Goal: Transaction & Acquisition: Purchase product/service

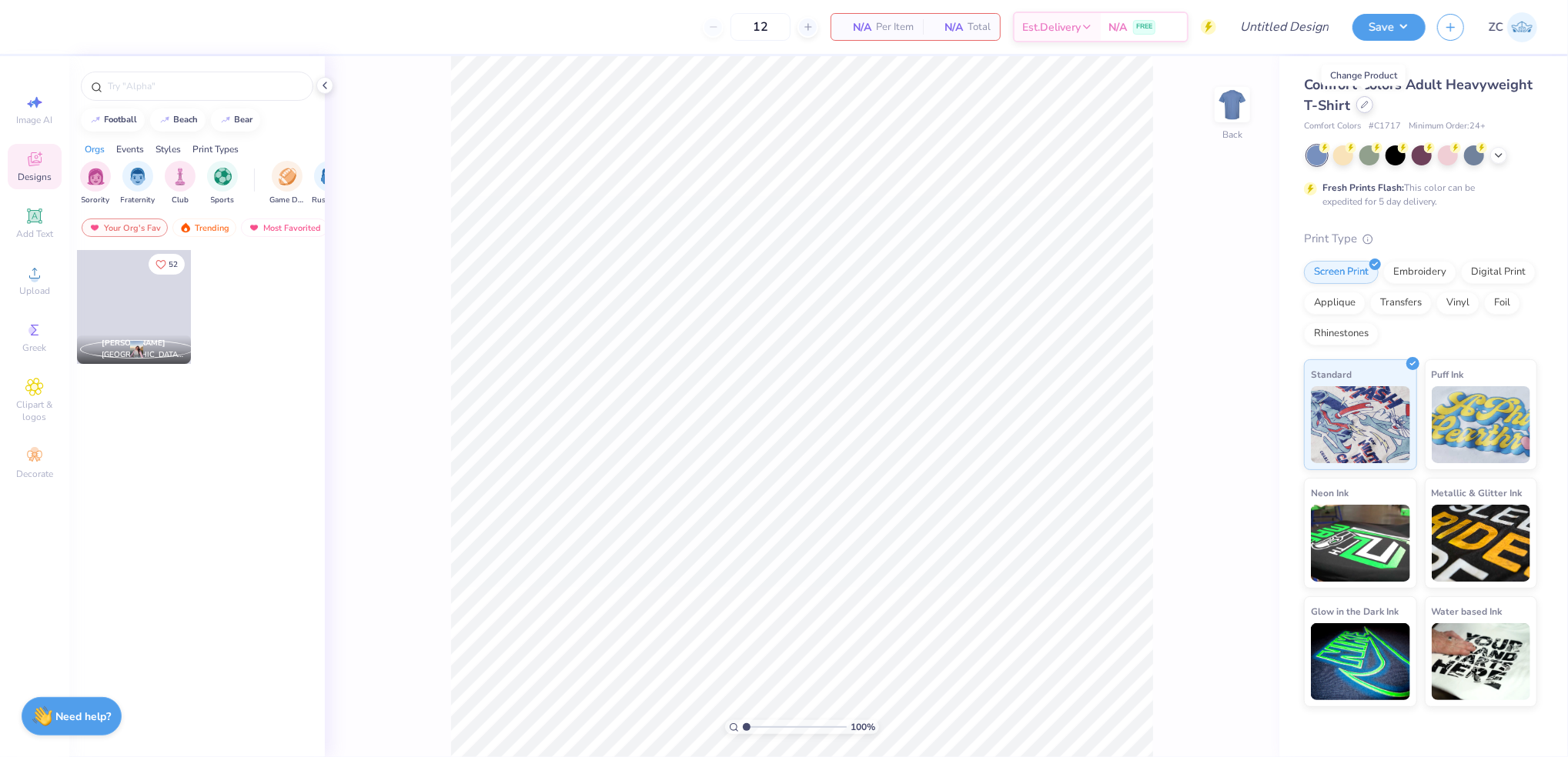
click at [1368, 103] on div at bounding box center [1364, 104] width 17 height 17
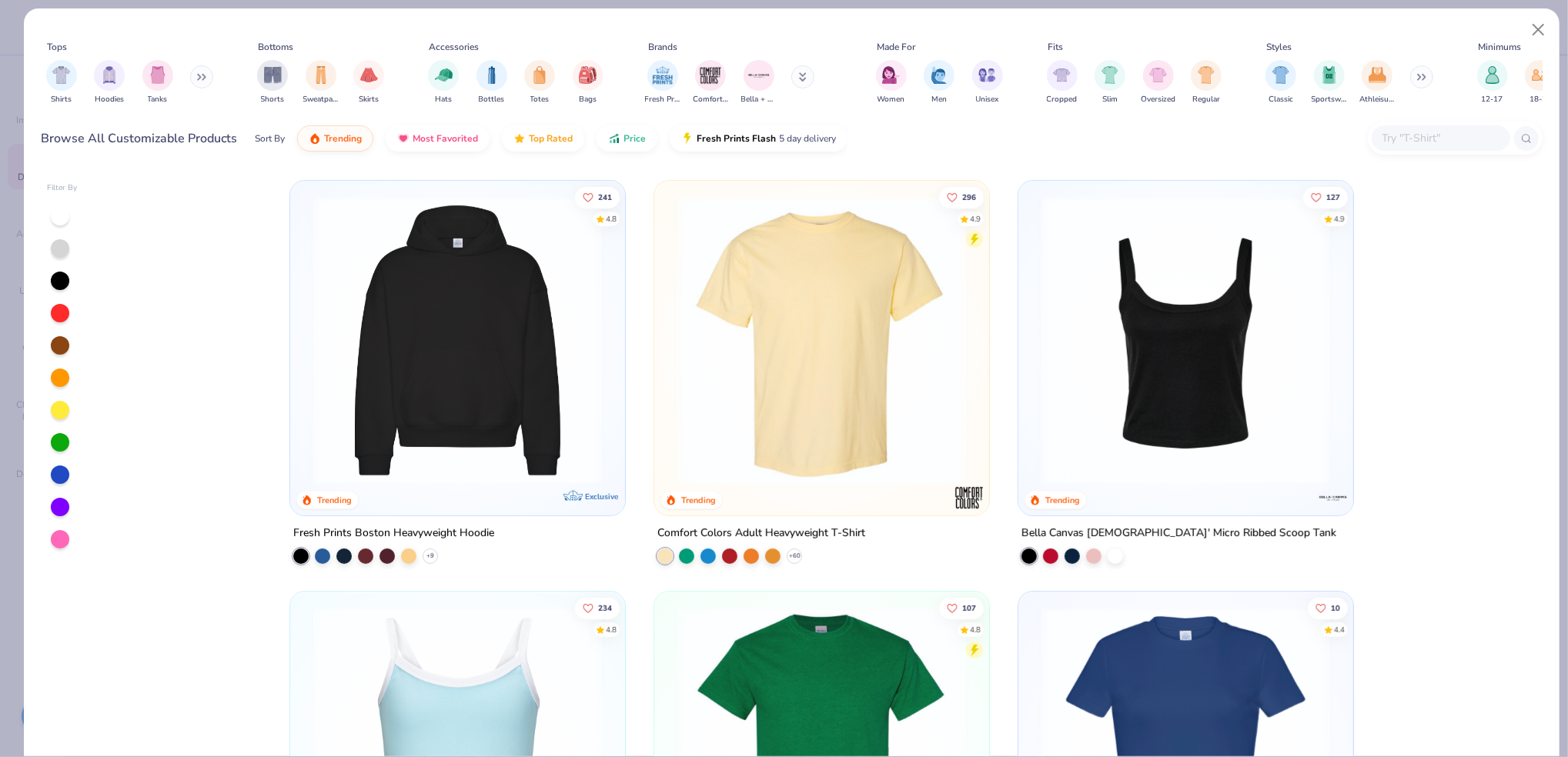
scroll to position [407, 0]
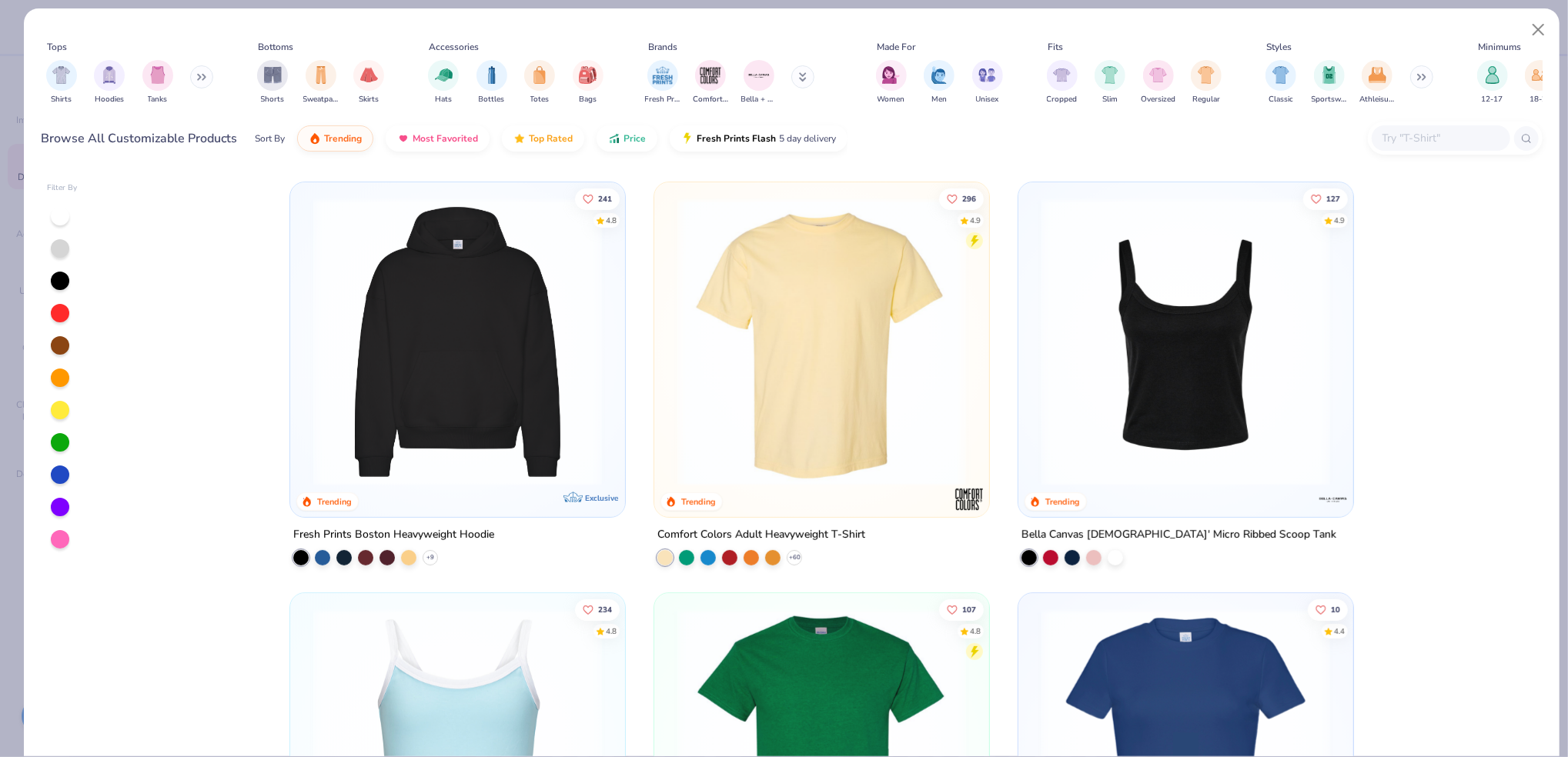
click at [1430, 138] on input "text" at bounding box center [1439, 138] width 118 height 17
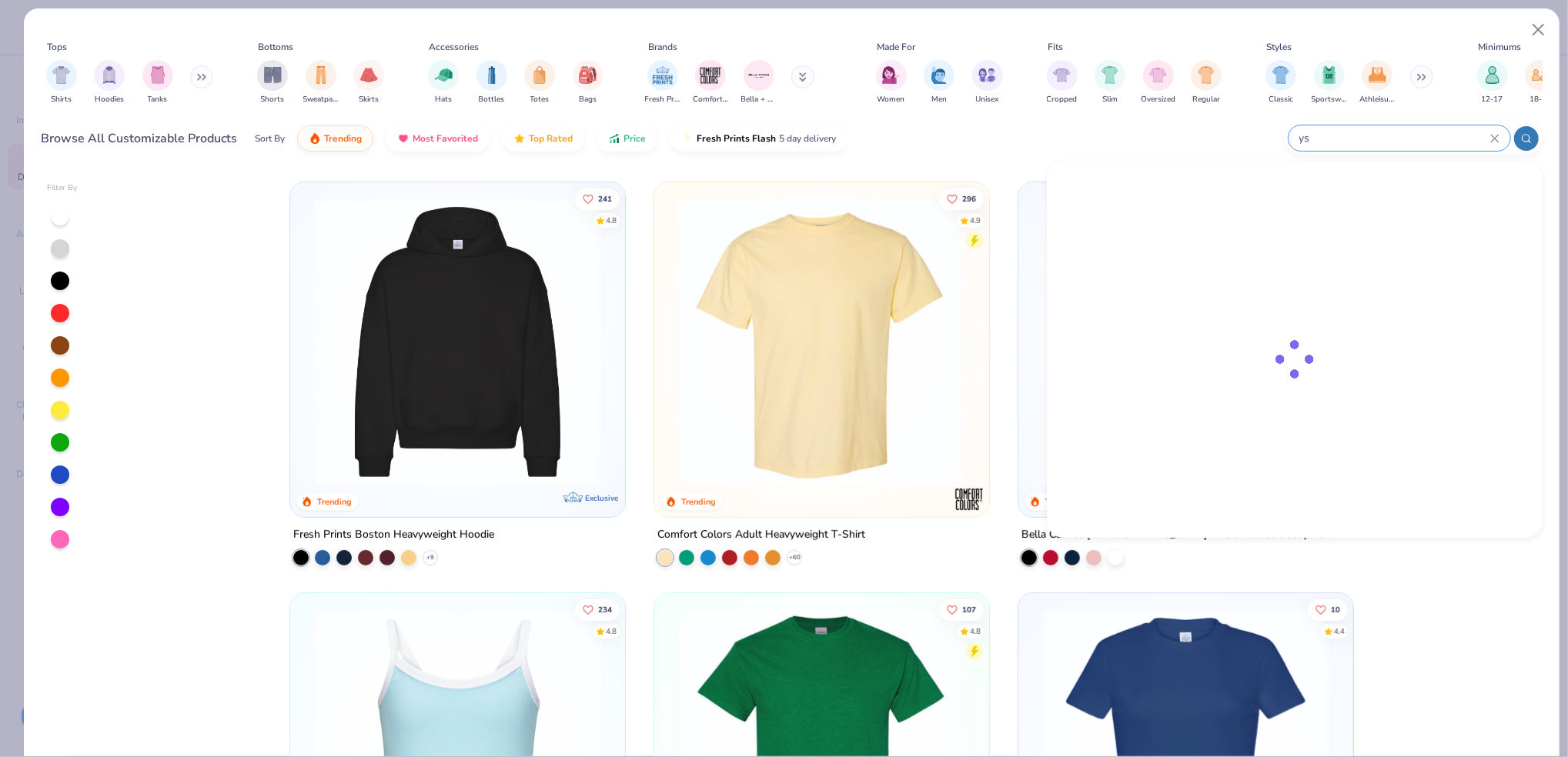
type input "y"
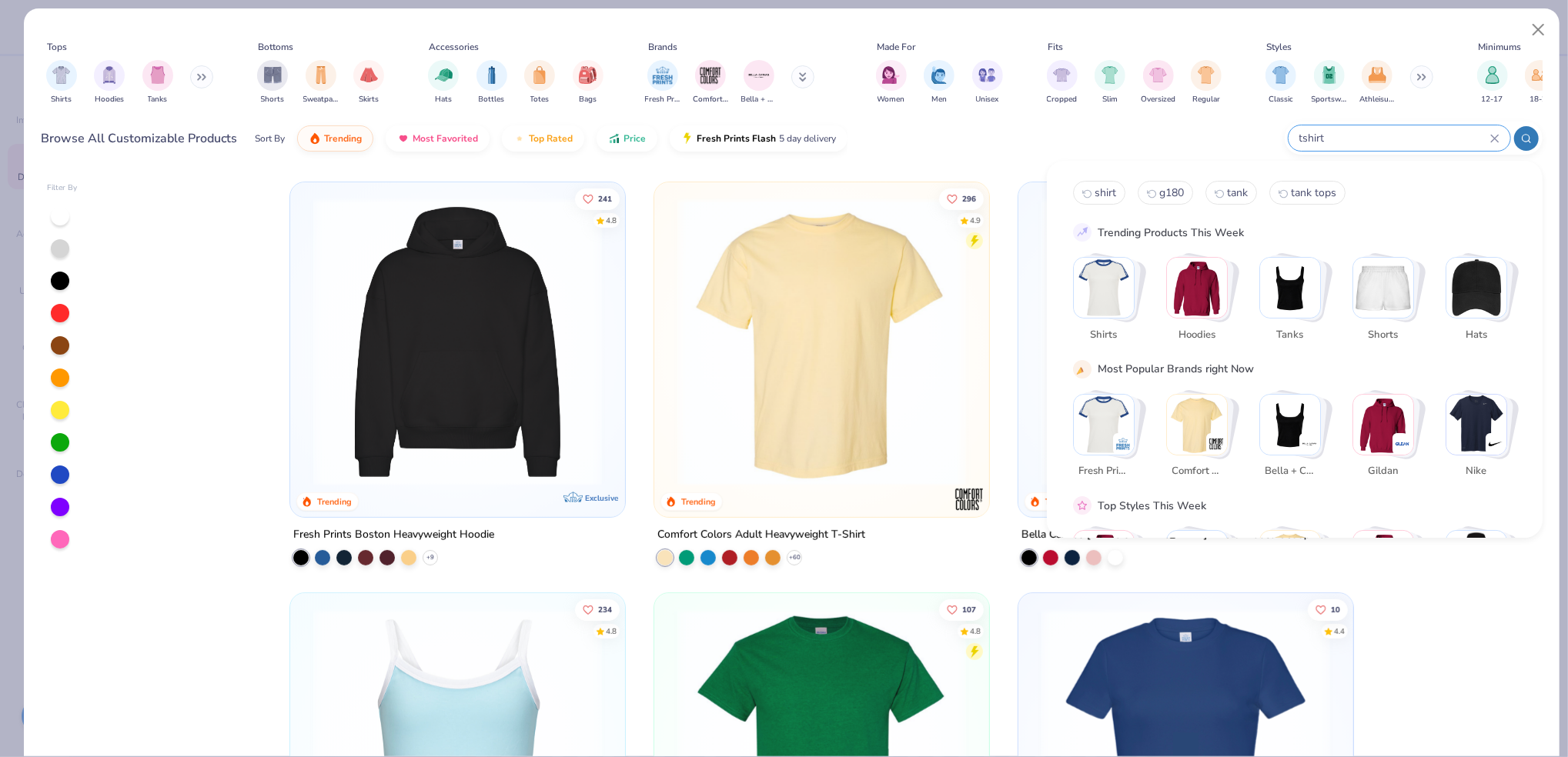
type input "tshirt"
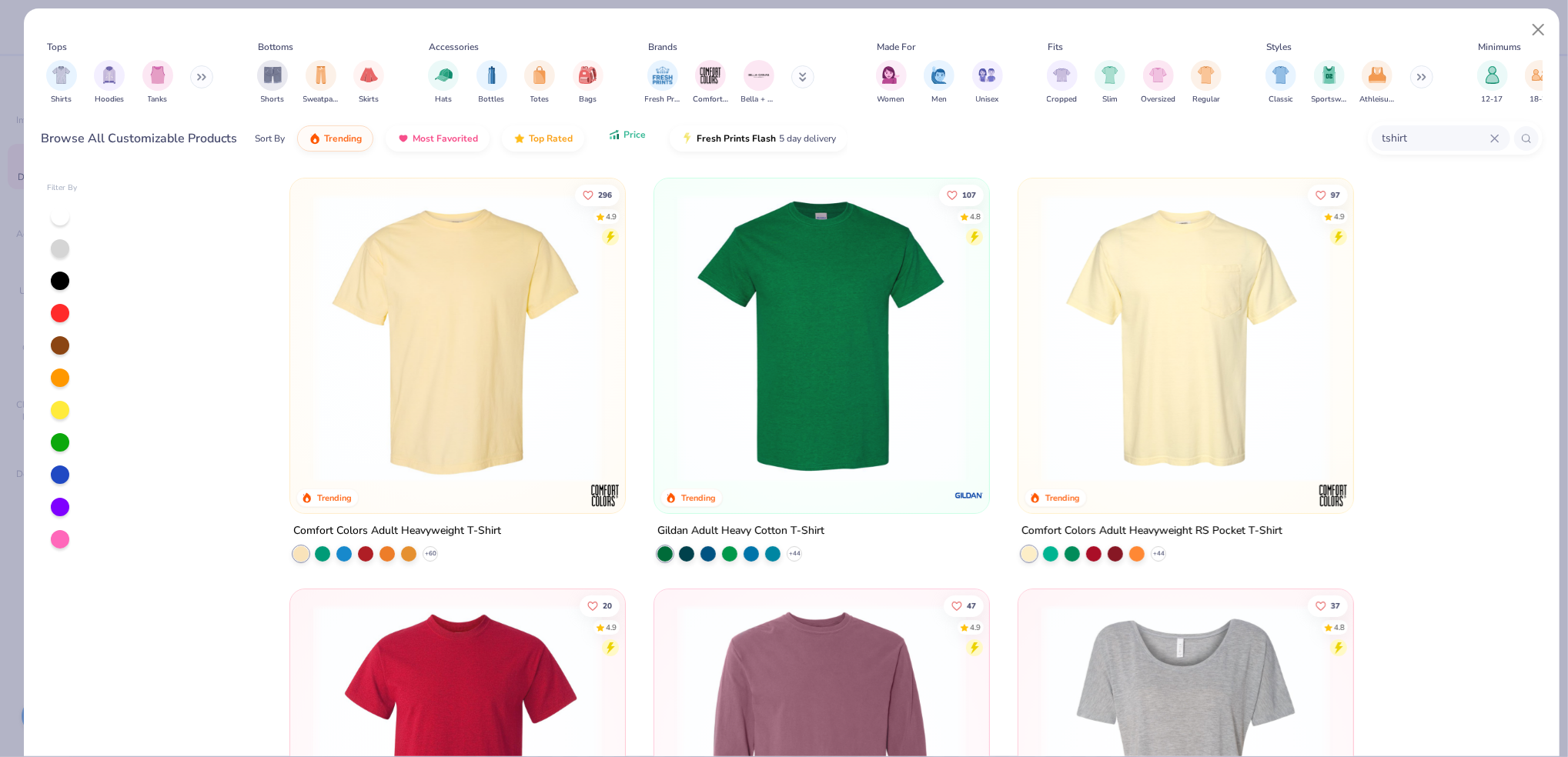
click at [616, 136] on icon "button" at bounding box center [617, 137] width 2 height 6
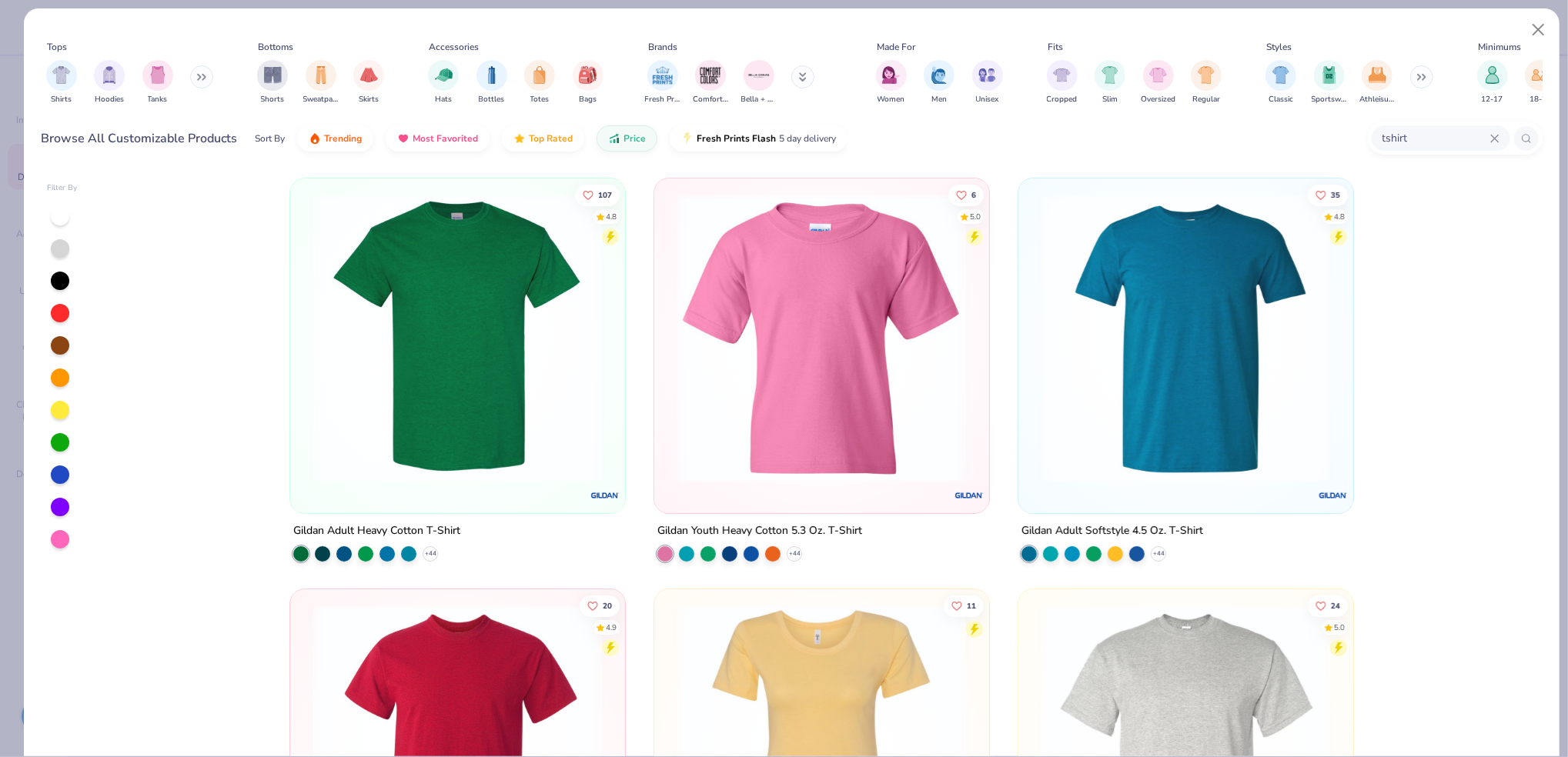
click at [484, 338] on img at bounding box center [458, 338] width 304 height 288
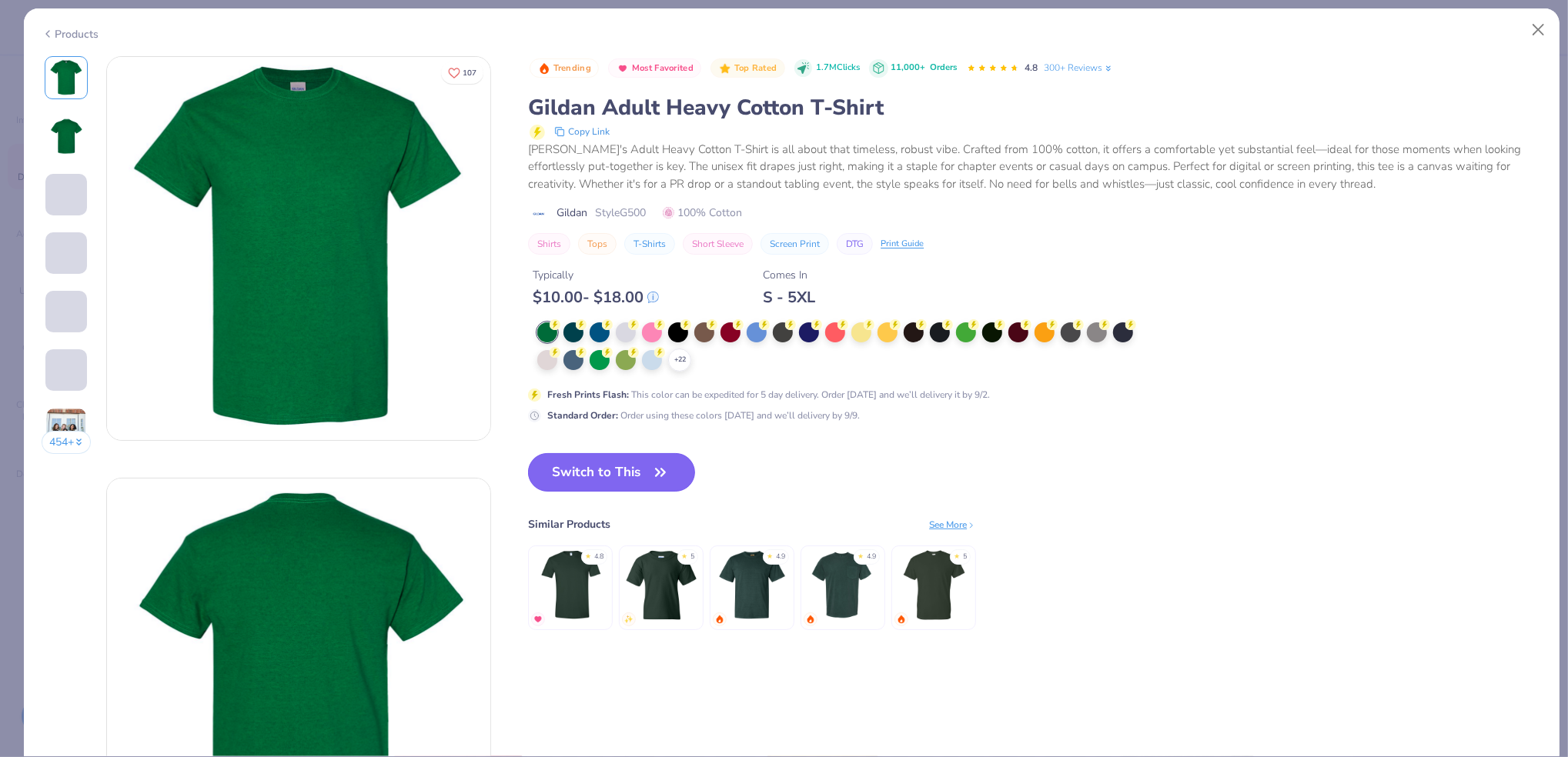
click at [659, 472] on icon "button" at bounding box center [660, 472] width 21 height 21
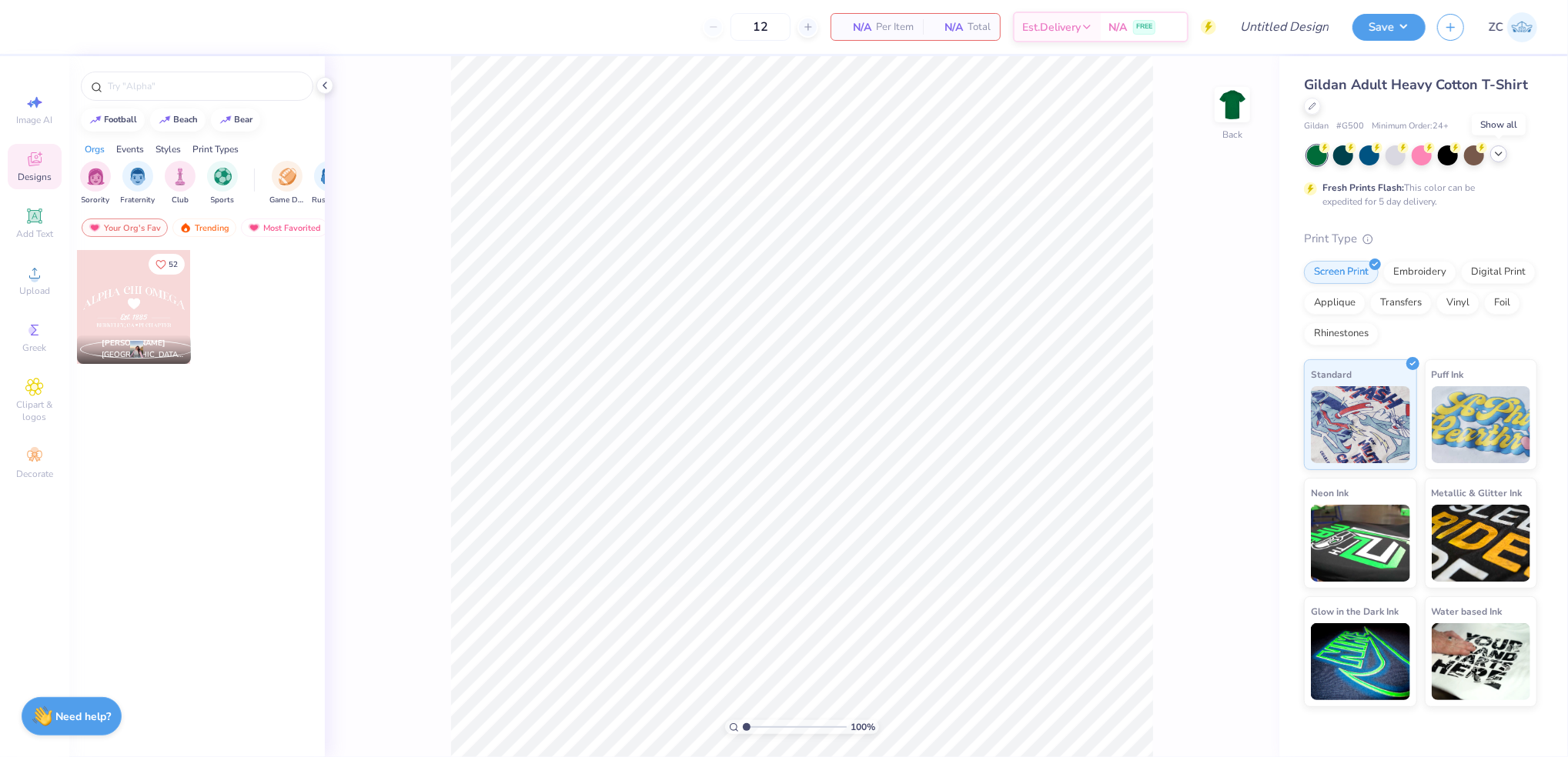
click at [1502, 157] on icon at bounding box center [1499, 154] width 13 height 13
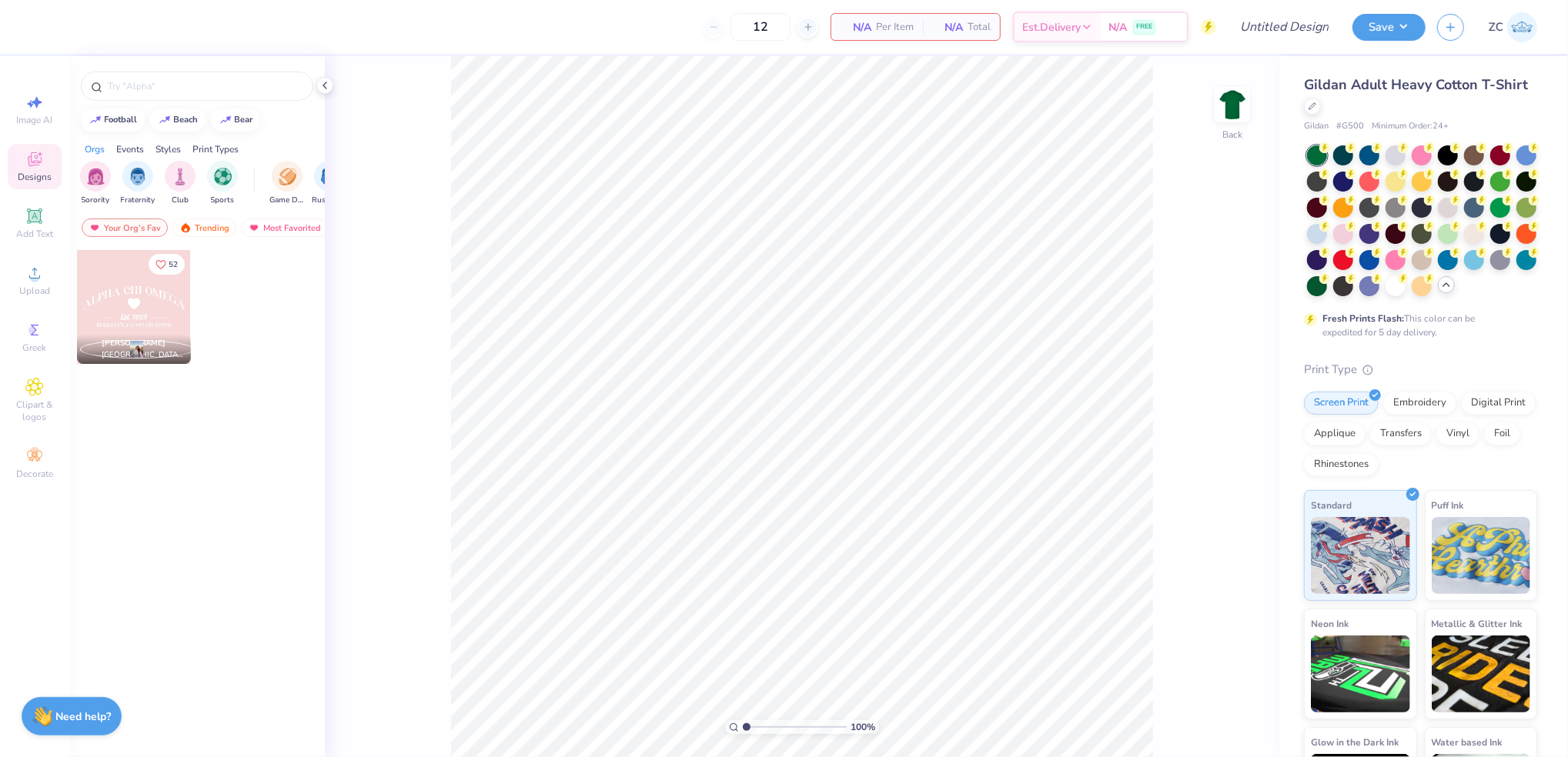
click at [1485, 339] on div "Fresh Prints Flash: This color can be expedited for 5 day delivery." at bounding box center [1416, 325] width 189 height 28
click at [1385, 295] on div at bounding box center [1395, 284] width 20 height 20
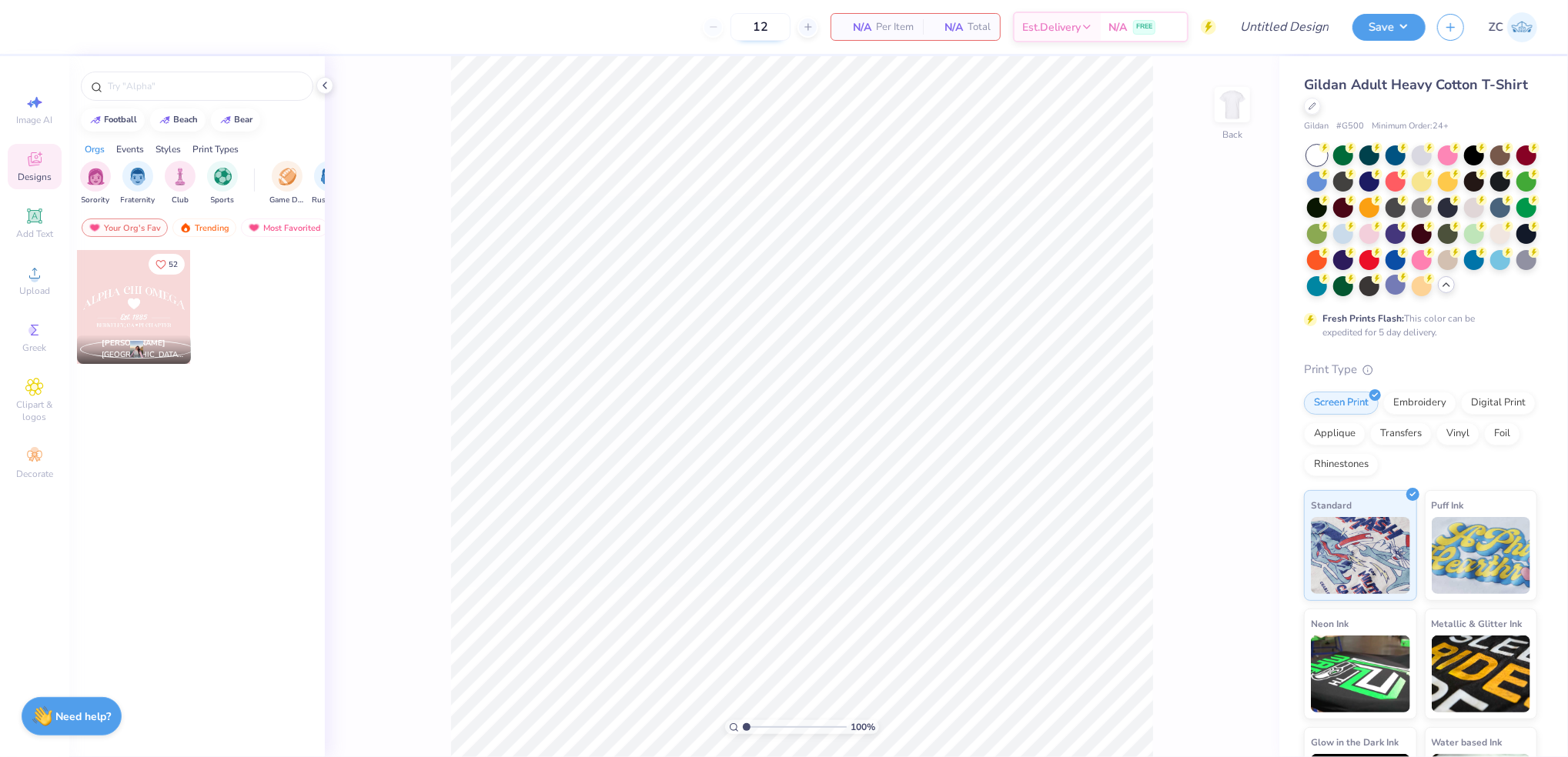
click at [766, 23] on input "12" at bounding box center [760, 26] width 60 height 28
type input "1"
type input "35"
click at [28, 297] on div "Upload" at bounding box center [35, 280] width 54 height 45
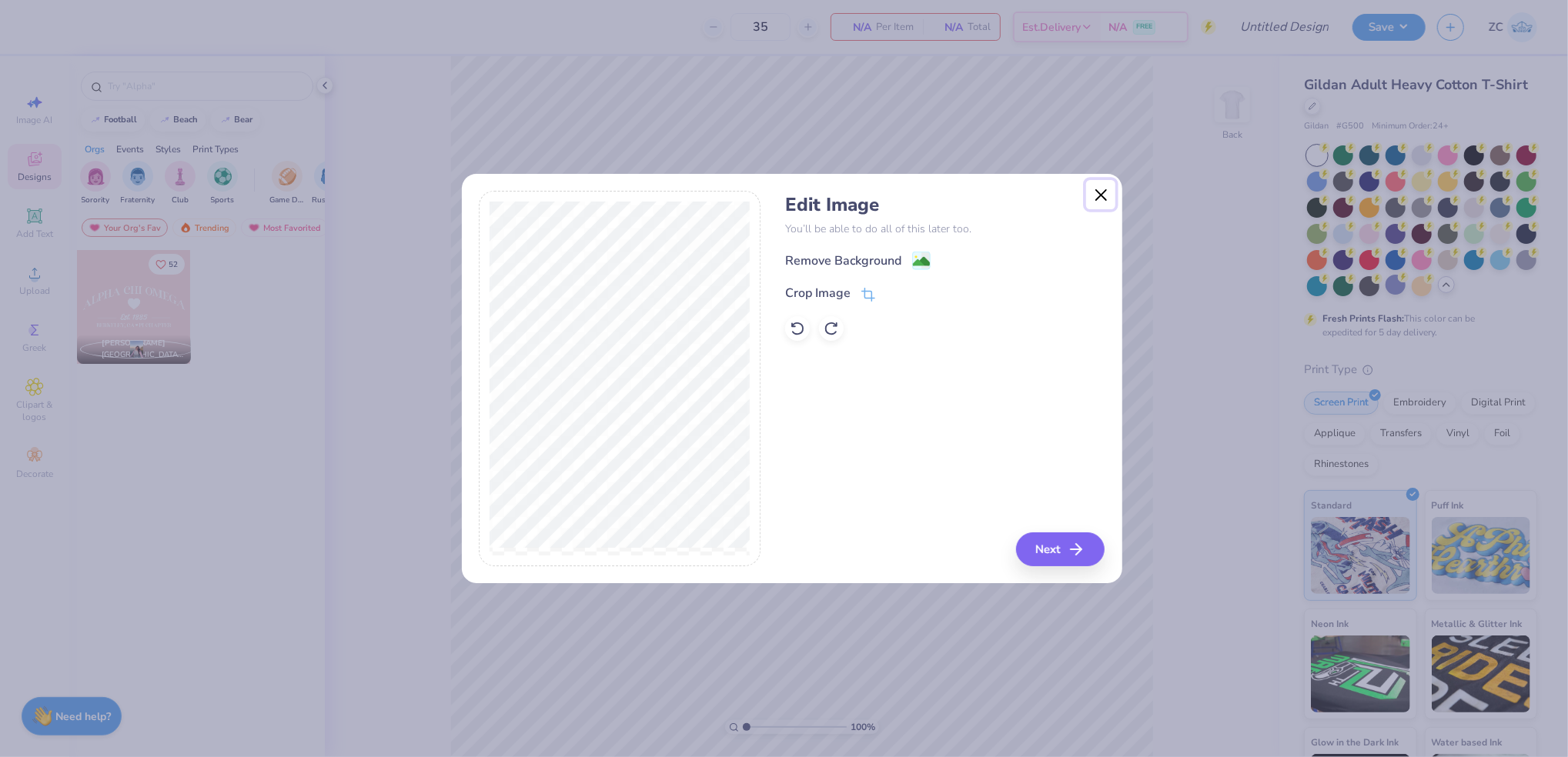
click at [1087, 182] on button "Close" at bounding box center [1100, 195] width 29 height 29
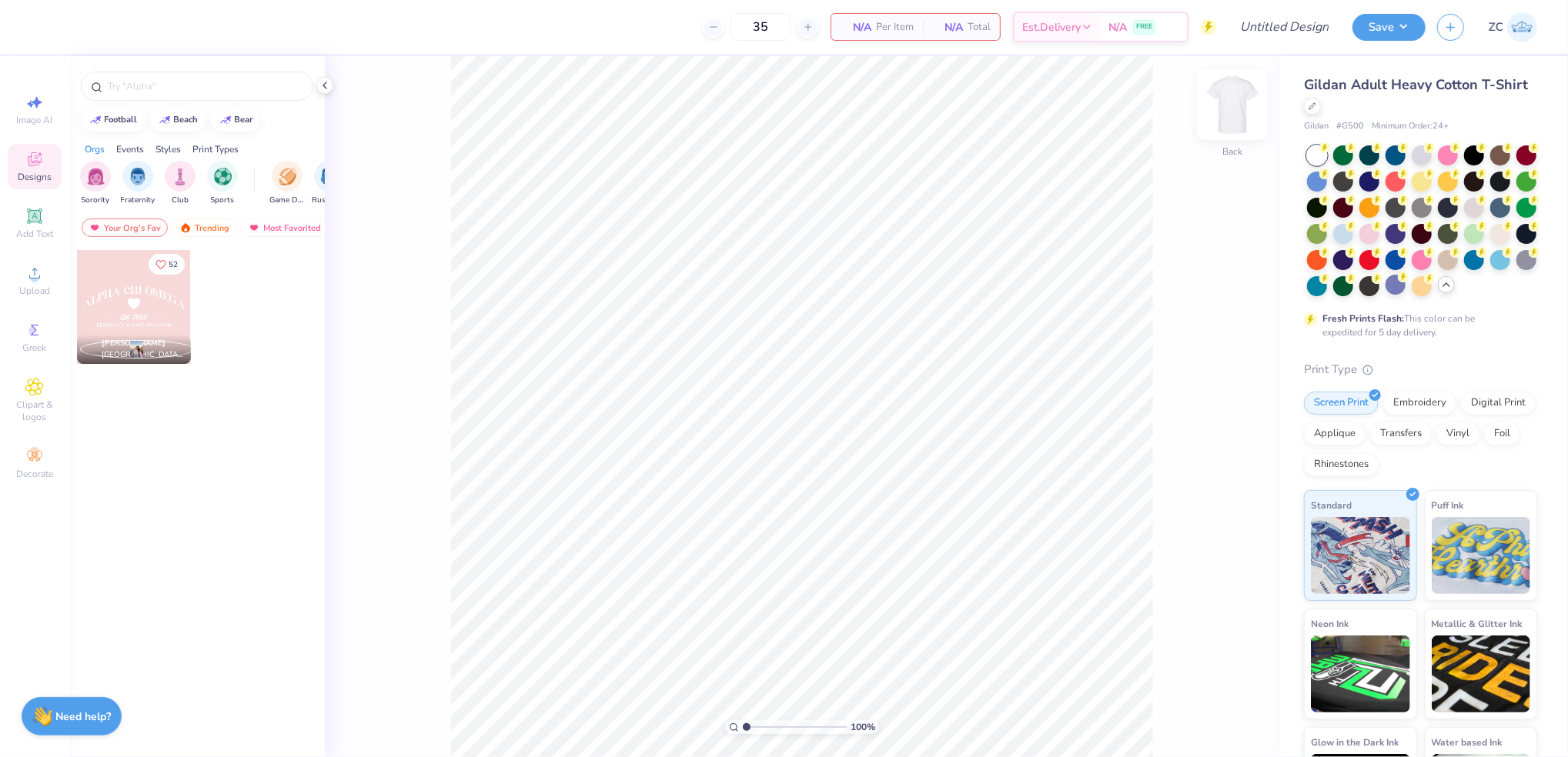
click at [1233, 102] on img at bounding box center [1232, 105] width 62 height 62
click at [45, 284] on div "Upload" at bounding box center [35, 280] width 54 height 45
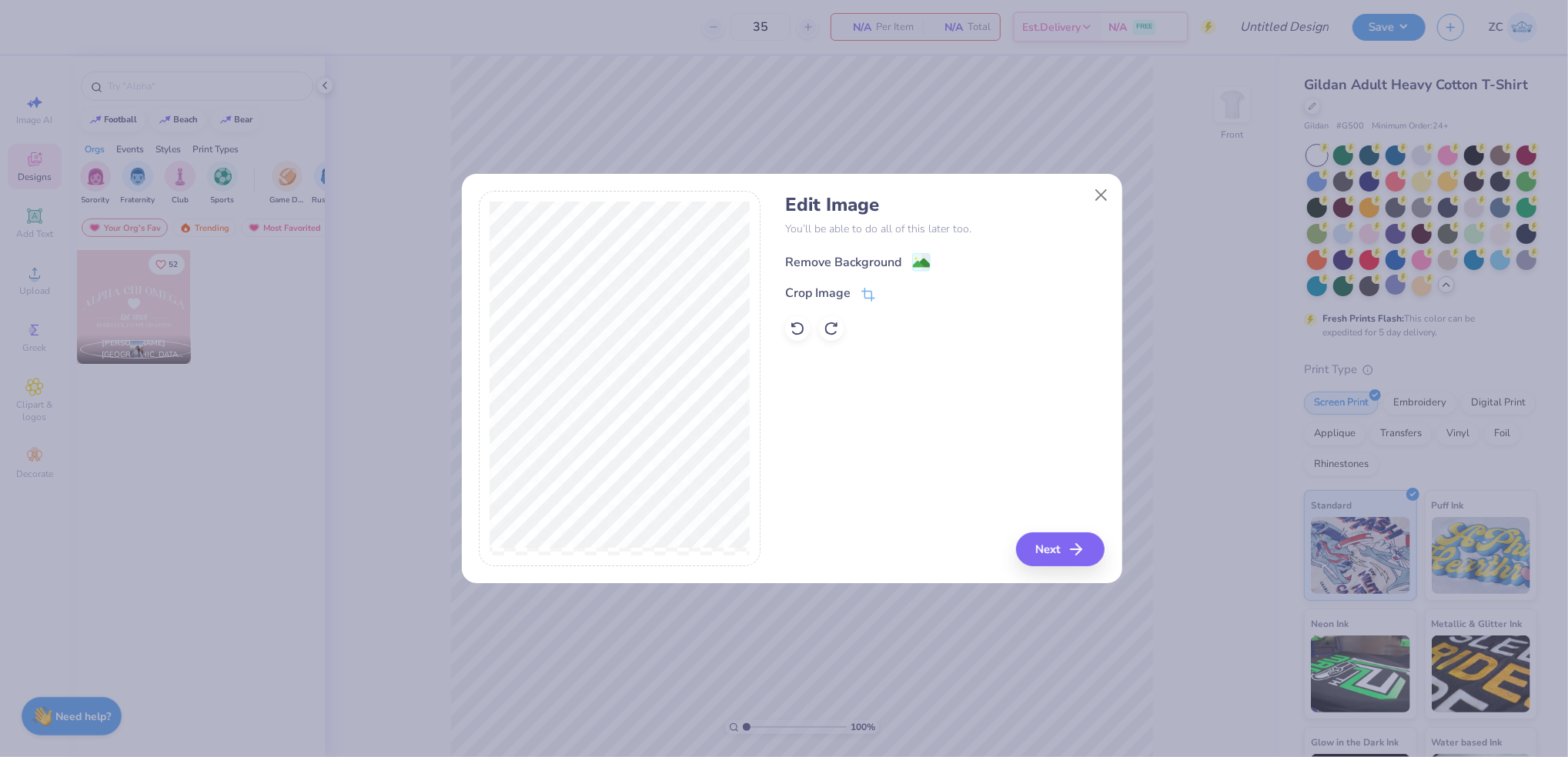
click at [852, 259] on div "Remove Background" at bounding box center [843, 262] width 116 height 18
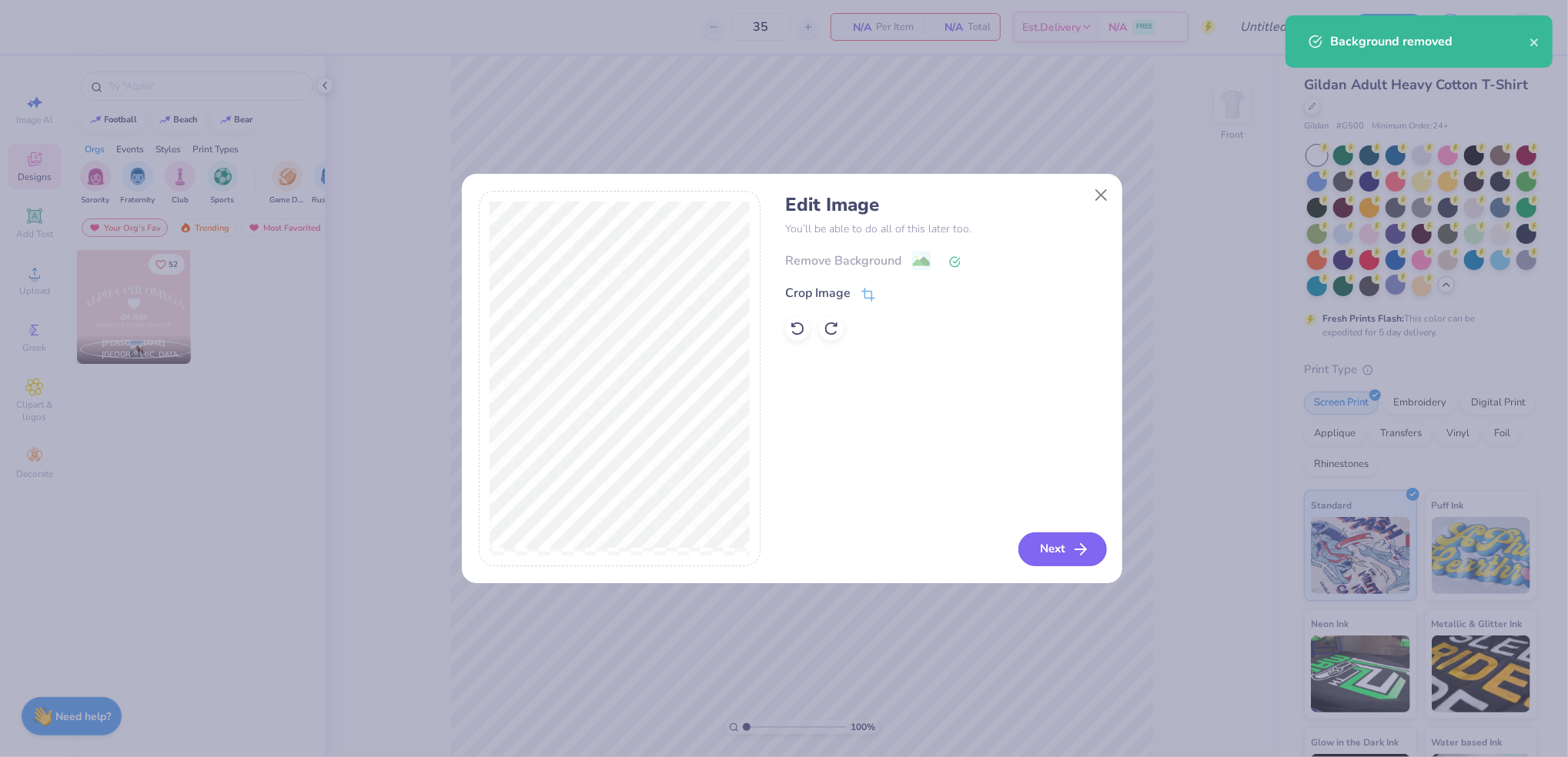
click at [1063, 555] on button "Next" at bounding box center [1062, 549] width 88 height 34
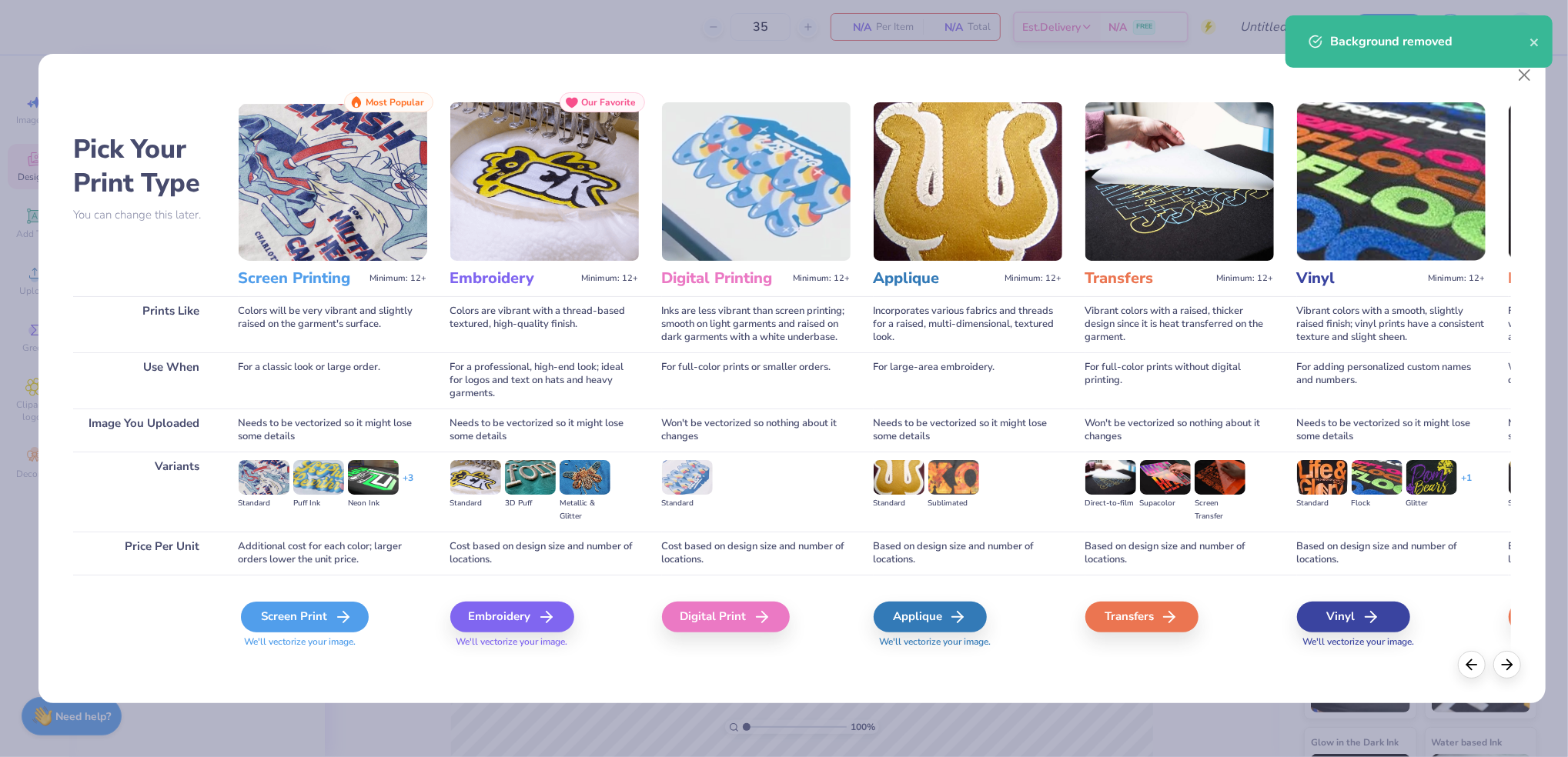
click at [285, 604] on div "Screen Print" at bounding box center [304, 617] width 128 height 31
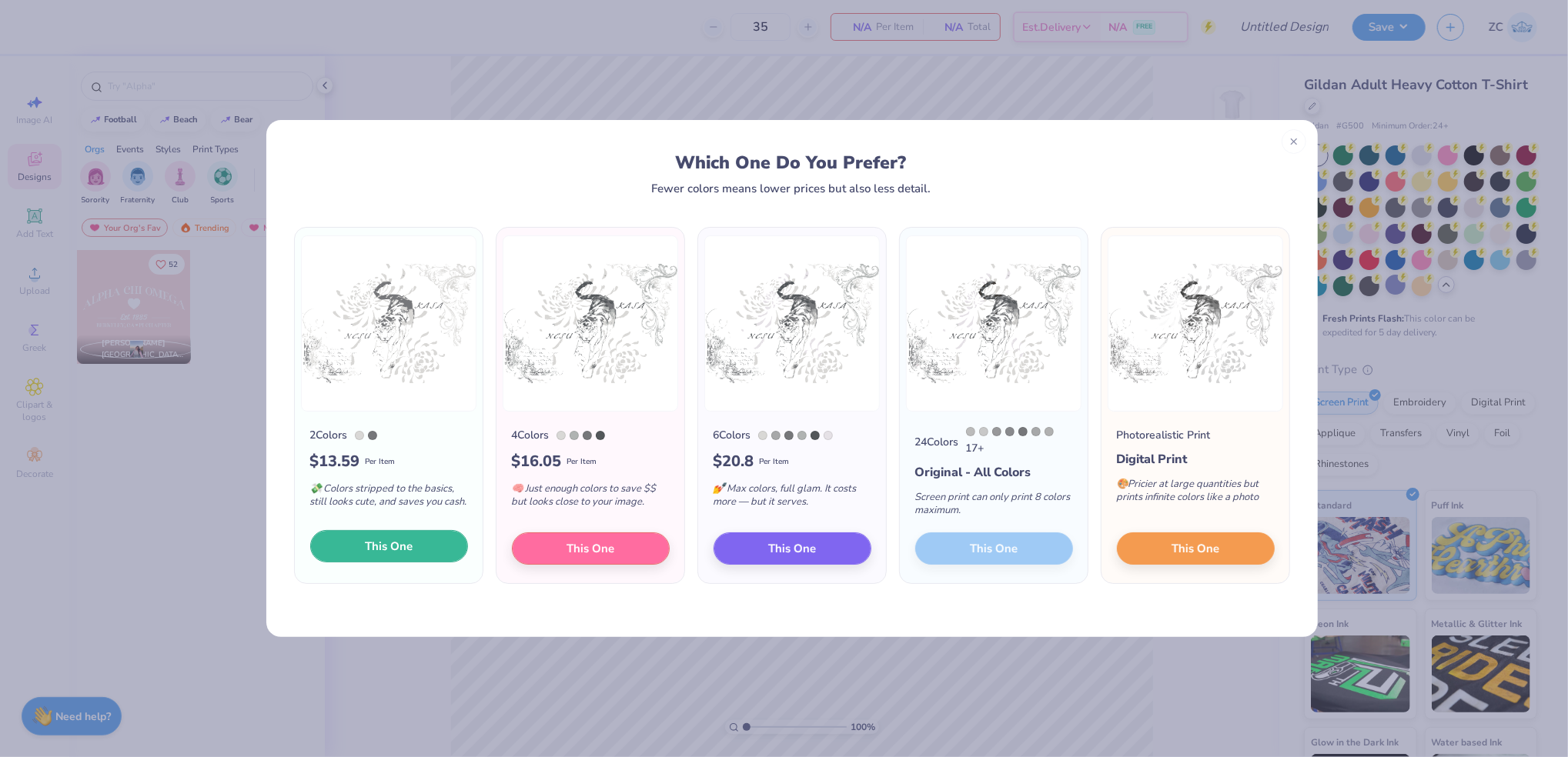
click at [369, 546] on span "This One" at bounding box center [388, 547] width 48 height 17
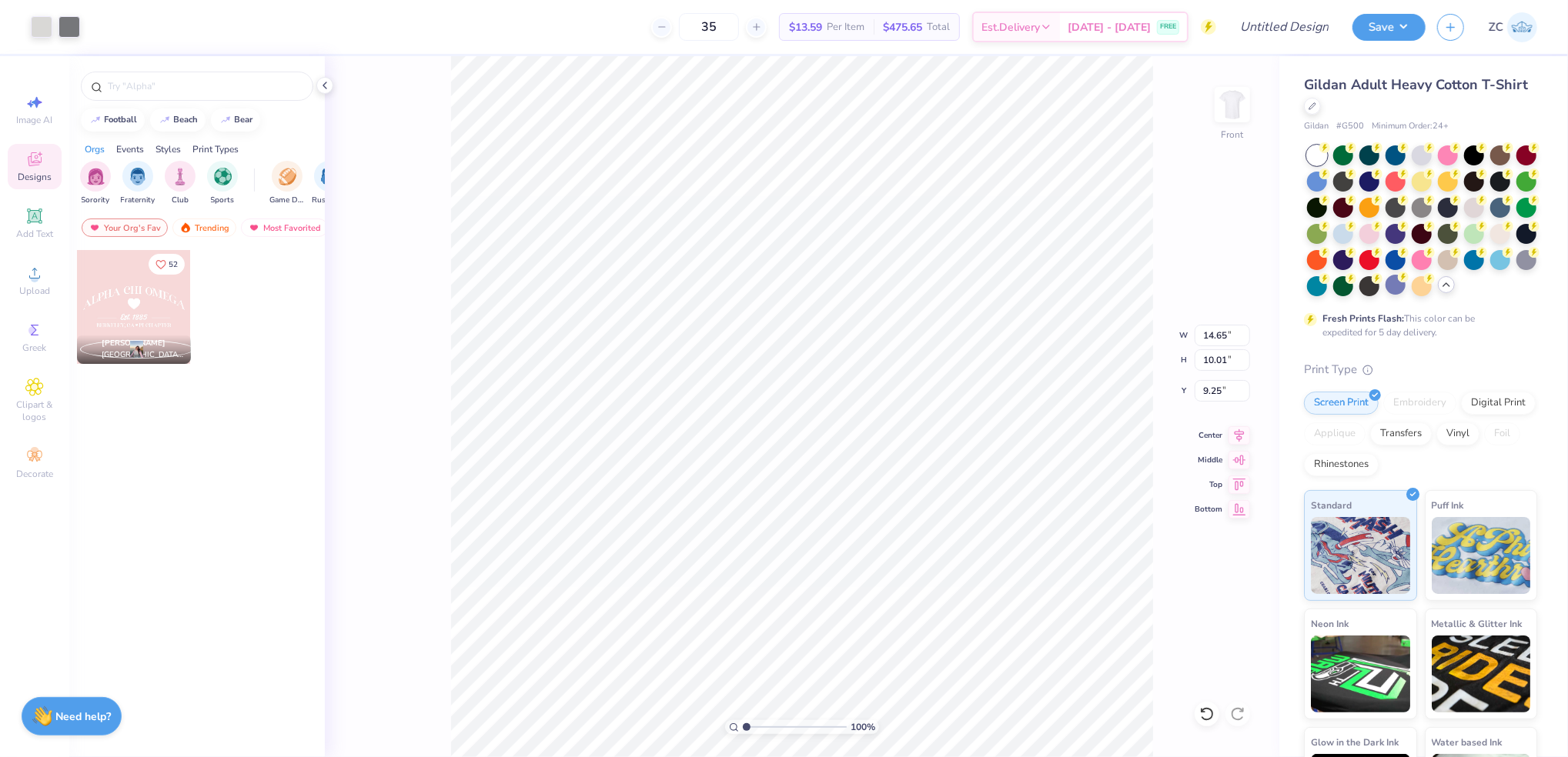
type input "6.69"
click at [739, 26] on input "35" at bounding box center [709, 26] width 60 height 28
type input "35"
type input "5.56"
click at [739, 24] on input "35" at bounding box center [709, 26] width 60 height 28
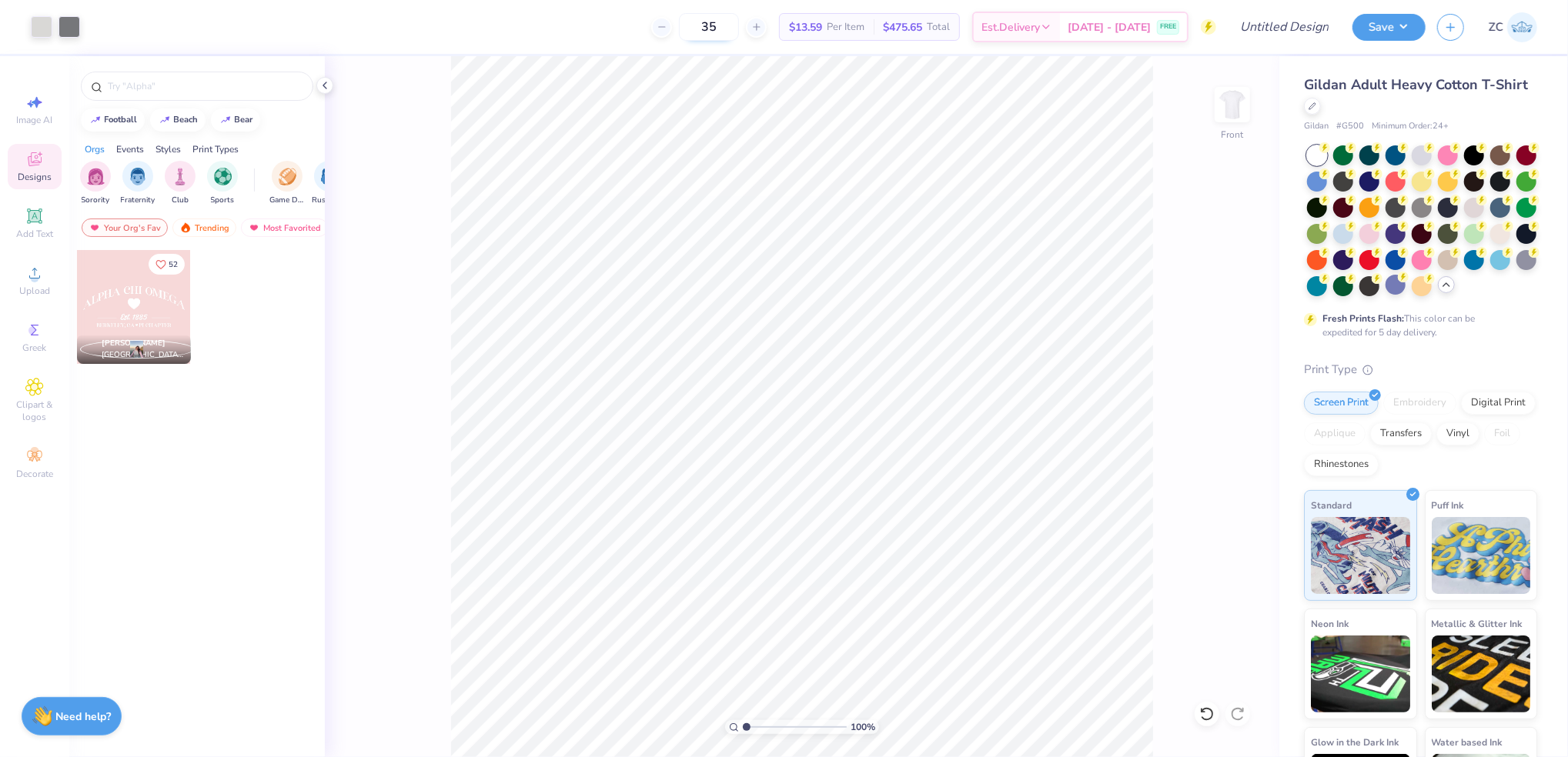
type input "3"
type input "2"
type input "1"
type input "5"
type input "35"
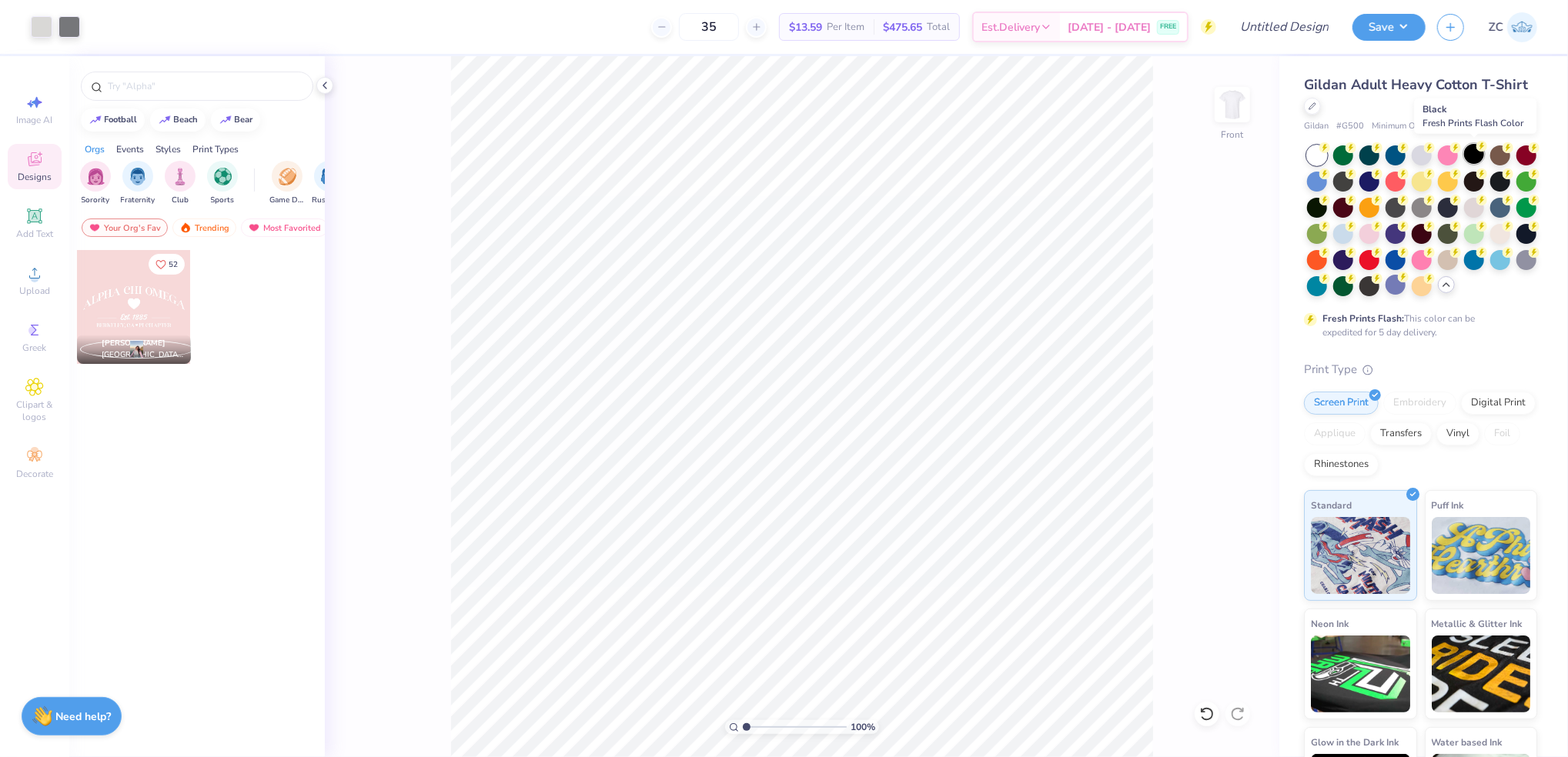
click at [1466, 160] on div at bounding box center [1473, 153] width 20 height 20
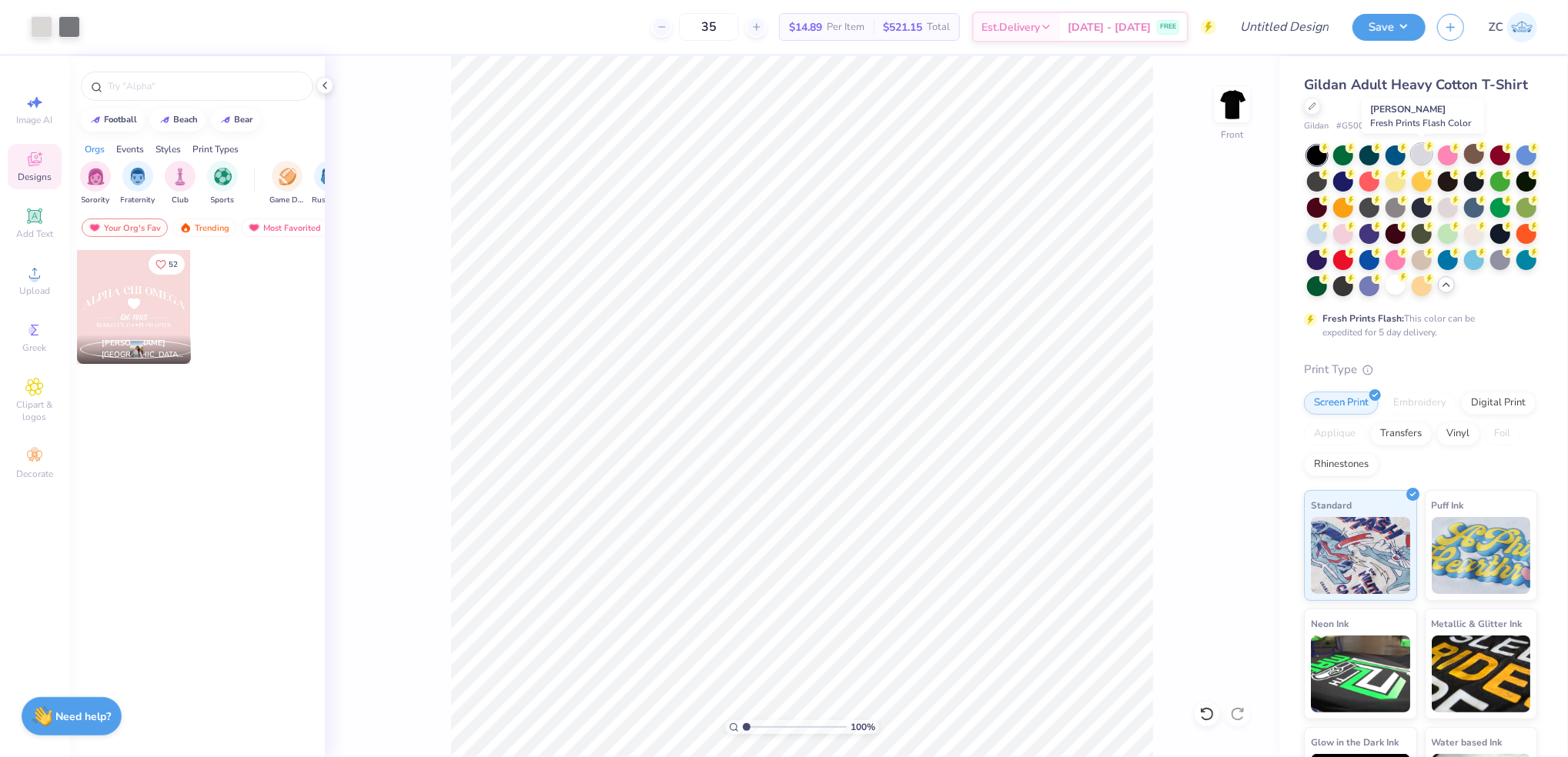
click at [1419, 156] on div at bounding box center [1421, 153] width 20 height 20
click at [1464, 242] on div at bounding box center [1473, 232] width 20 height 20
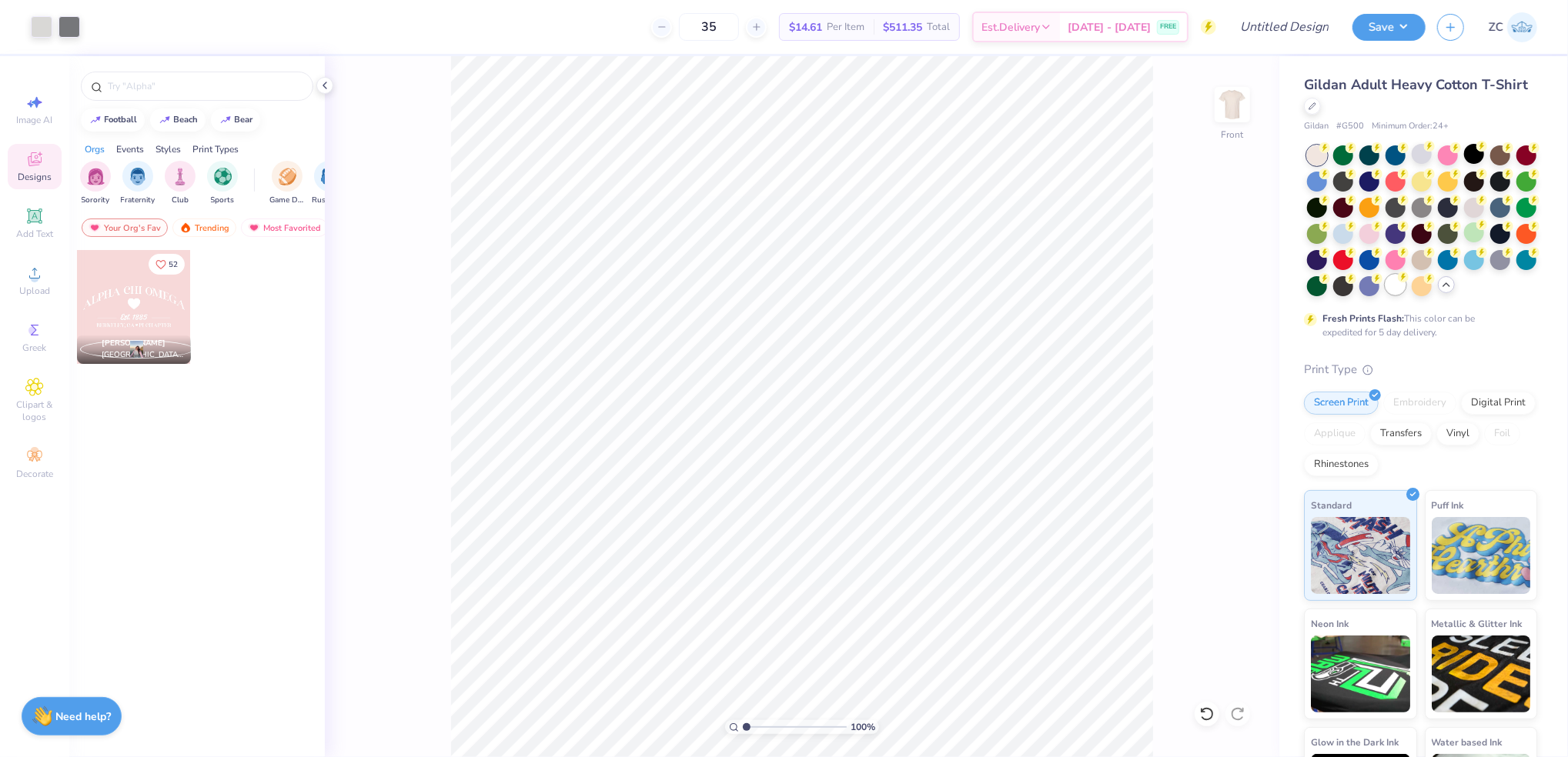
click at [1385, 295] on div at bounding box center [1395, 284] width 20 height 20
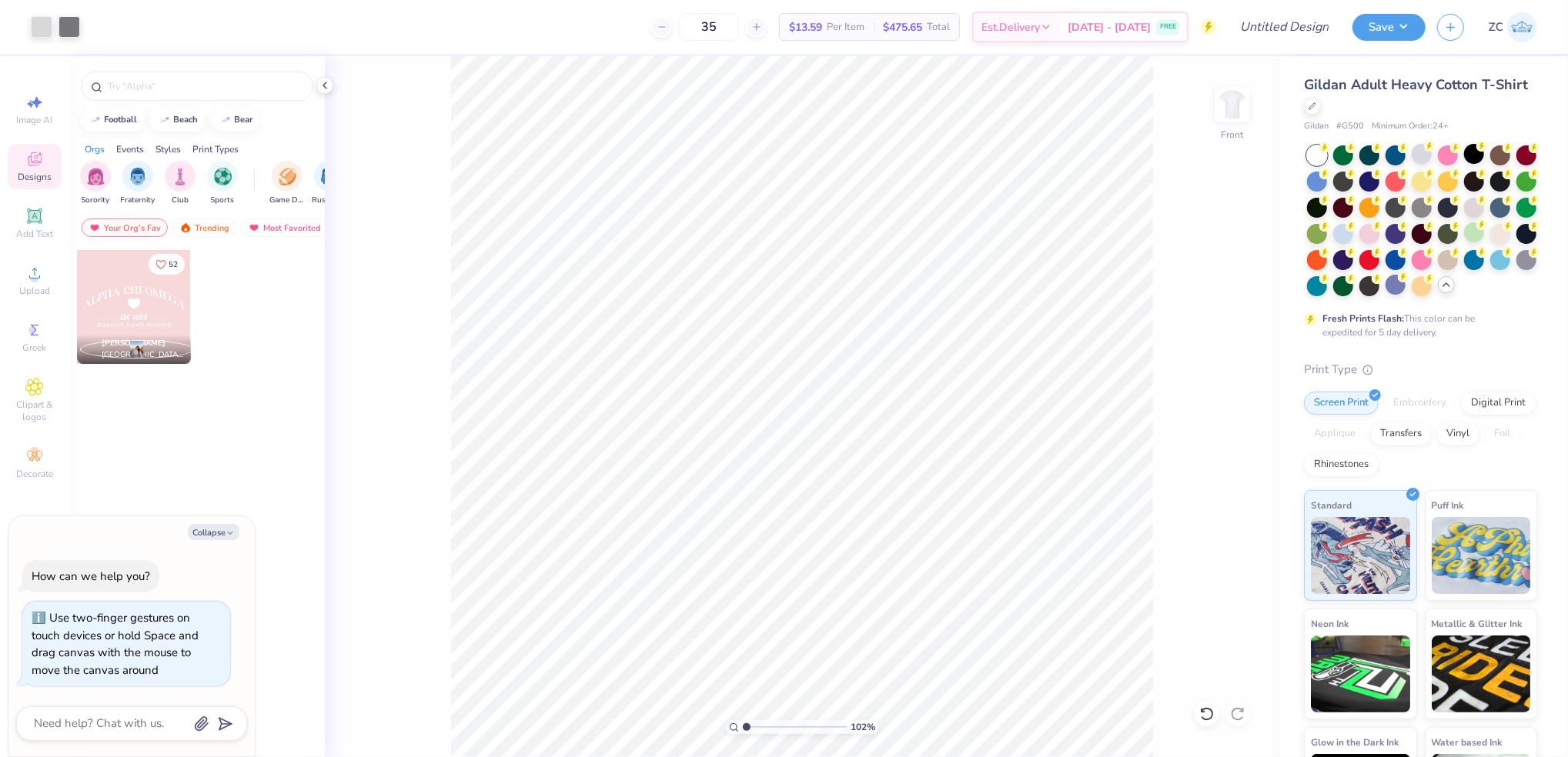
type input "1.0815672879638"
type textarea "x"
type input "1.23674829168952"
type textarea "x"
type input "1.23674829168952"
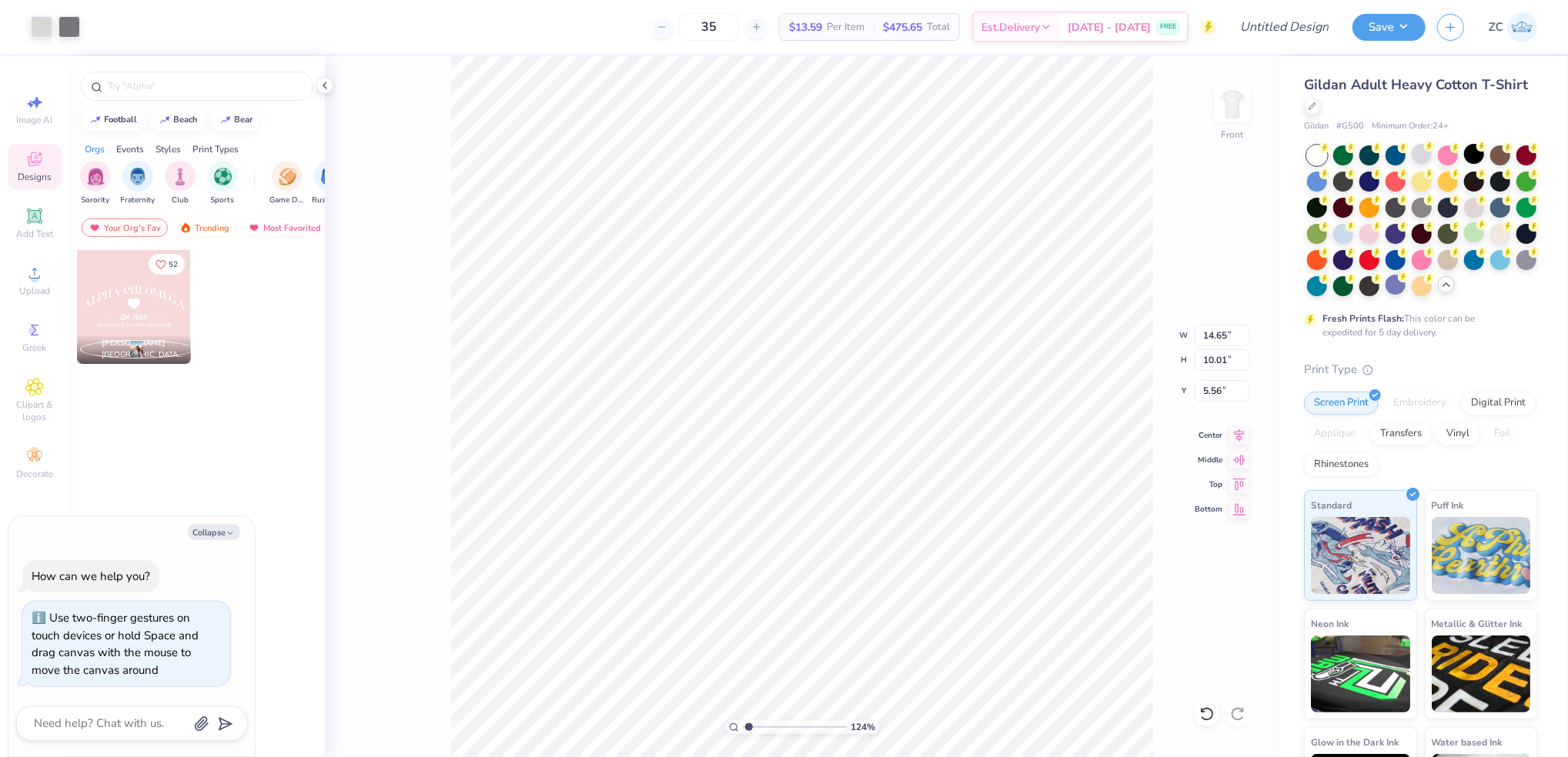
type textarea "x"
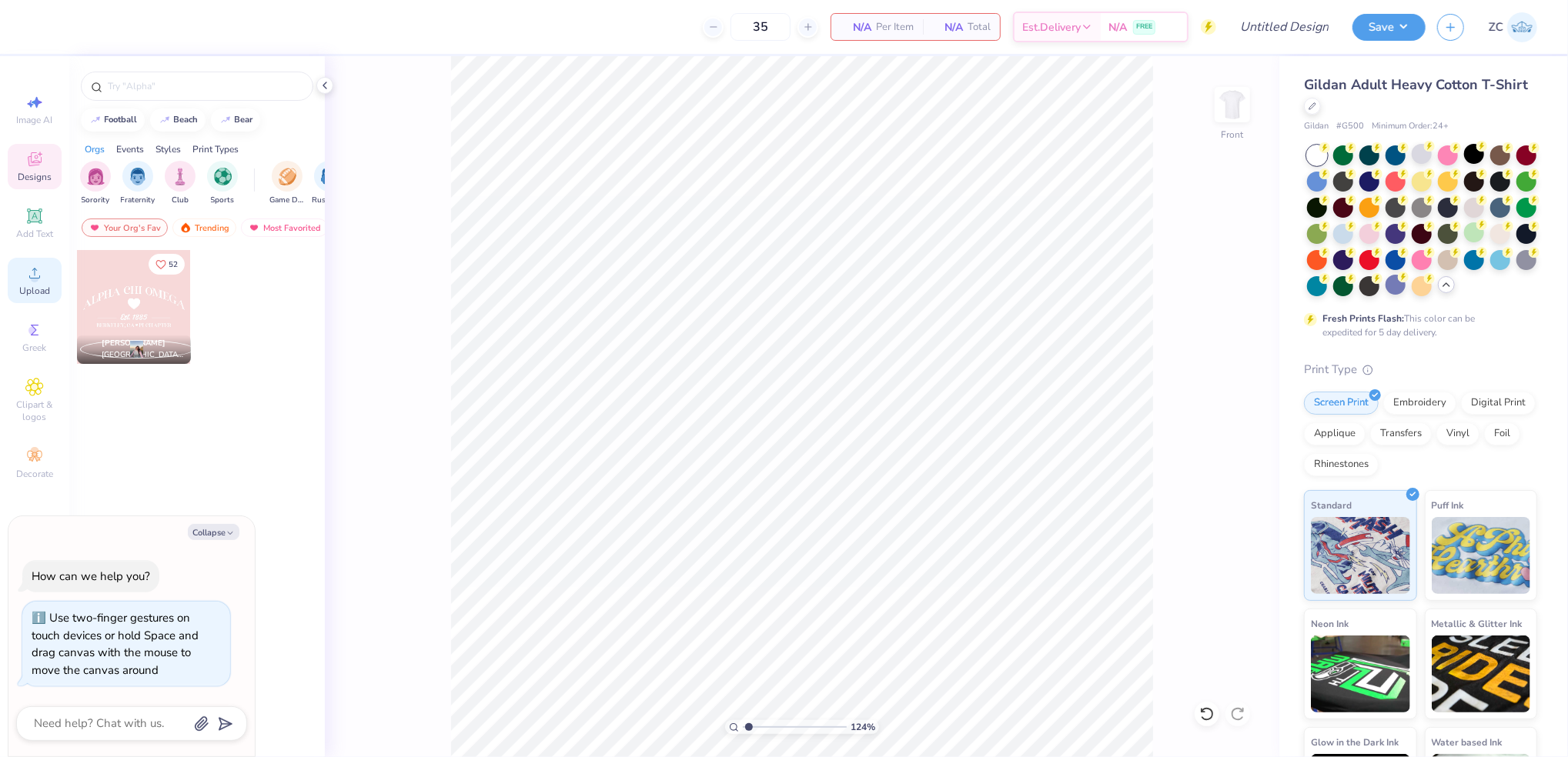
click at [37, 277] on circle at bounding box center [34, 278] width 9 height 9
type input "1.23674829168952"
type textarea "x"
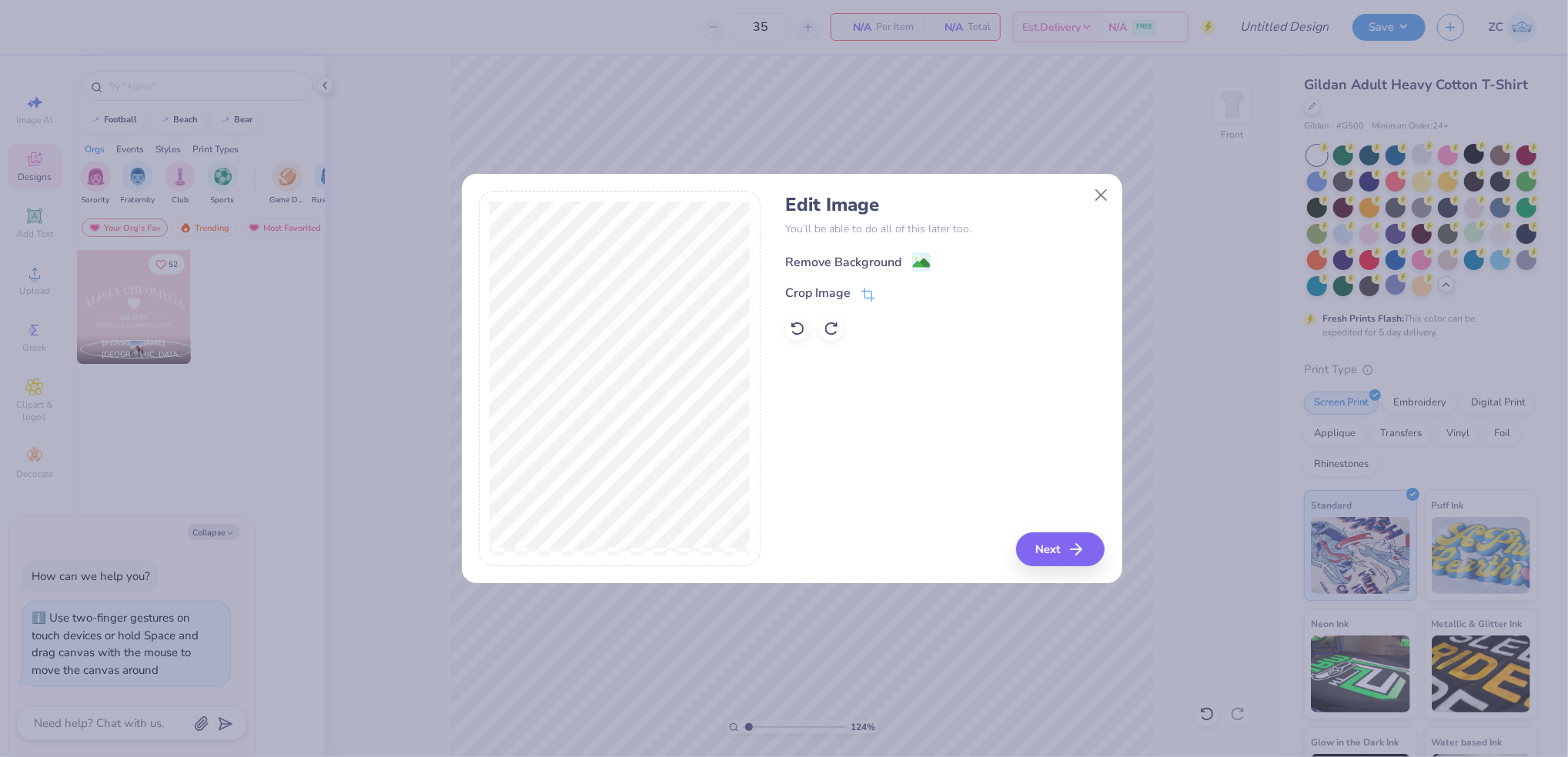
click at [845, 253] on div "Remove Background" at bounding box center [857, 262] width 145 height 19
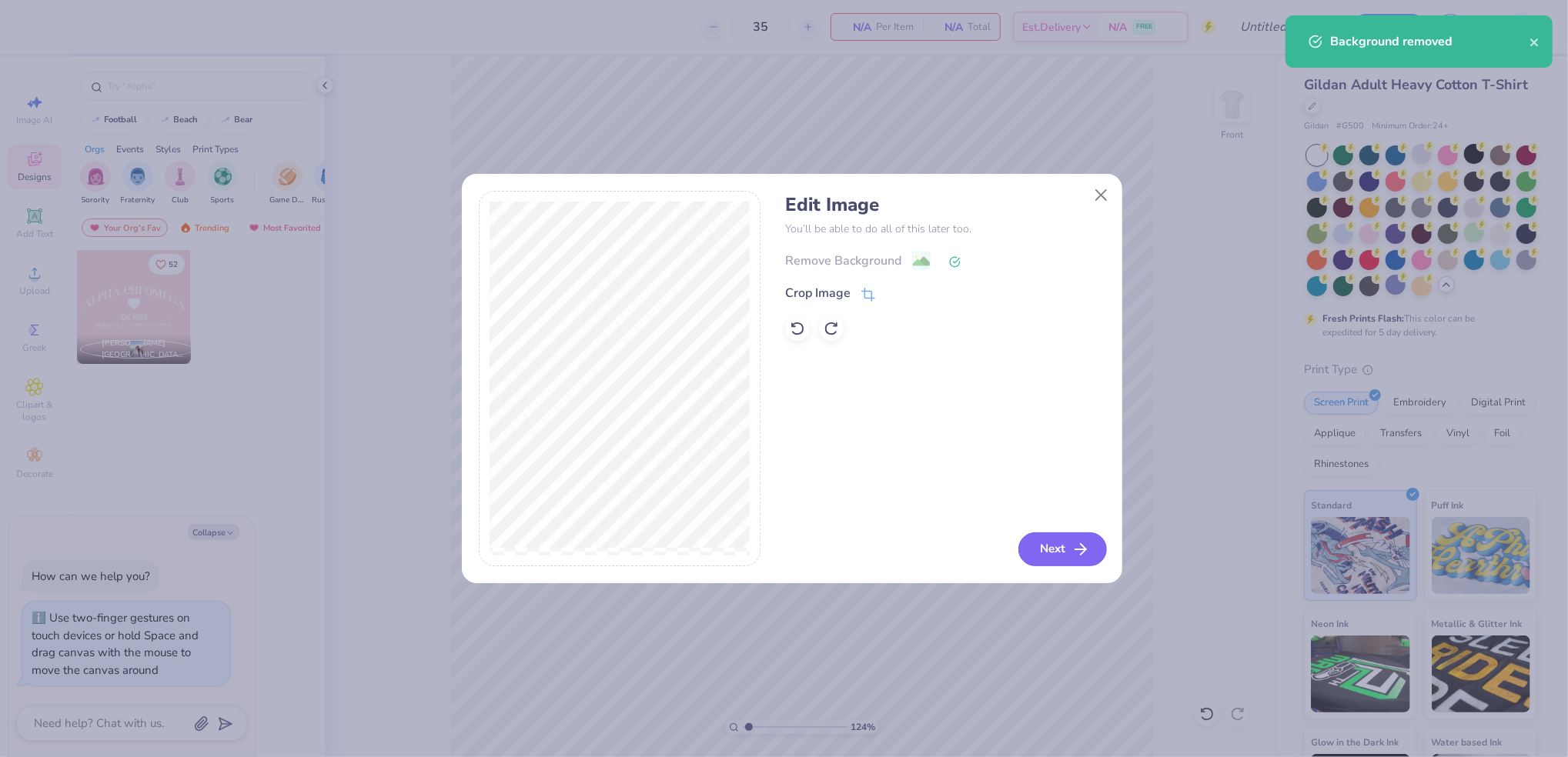
click at [1045, 554] on button "Next" at bounding box center [1062, 549] width 88 height 34
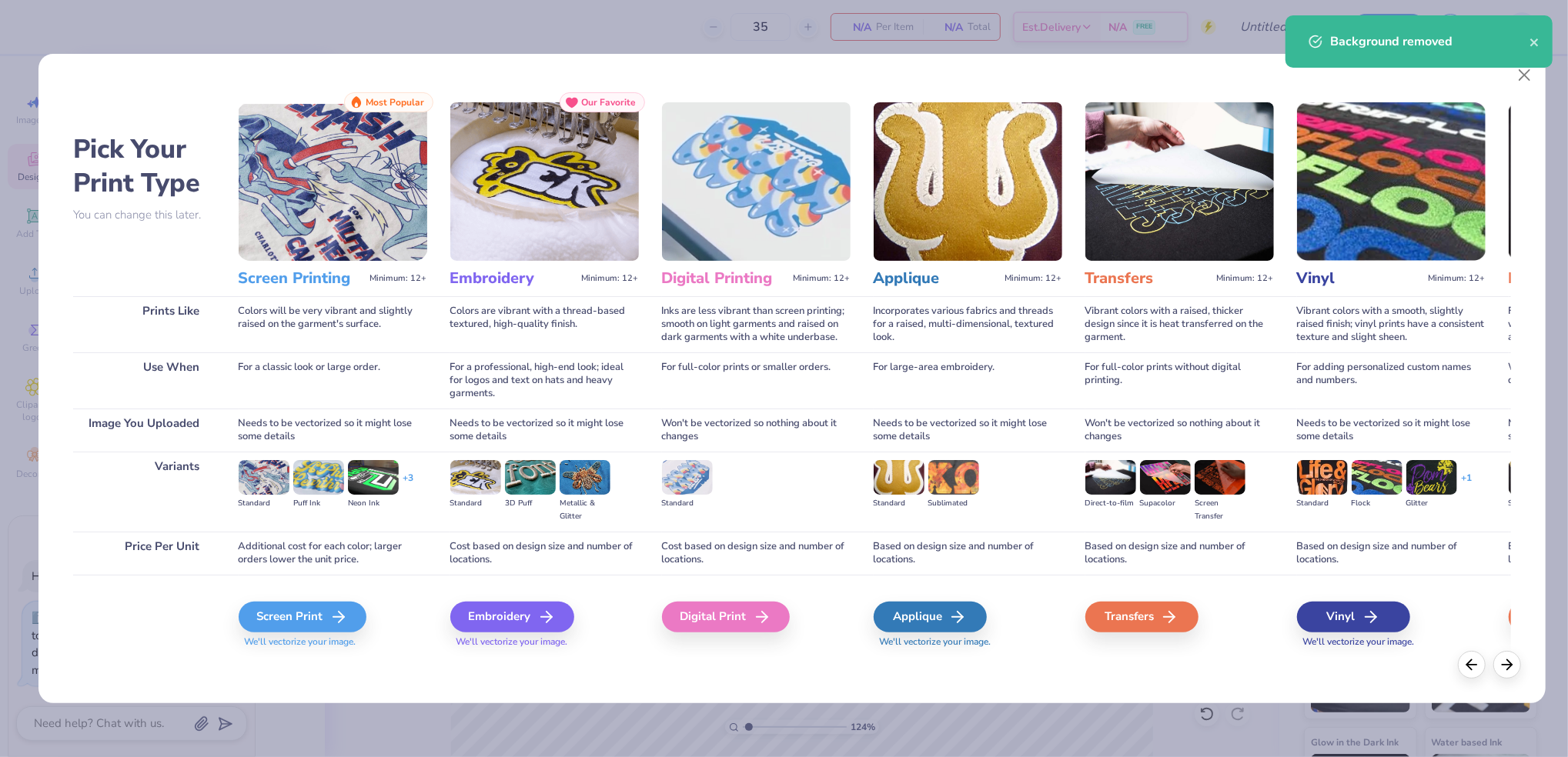
click at [256, 636] on span "We'll vectorize your image." at bounding box center [332, 642] width 188 height 13
click at [271, 606] on div "Screen Print" at bounding box center [304, 617] width 128 height 31
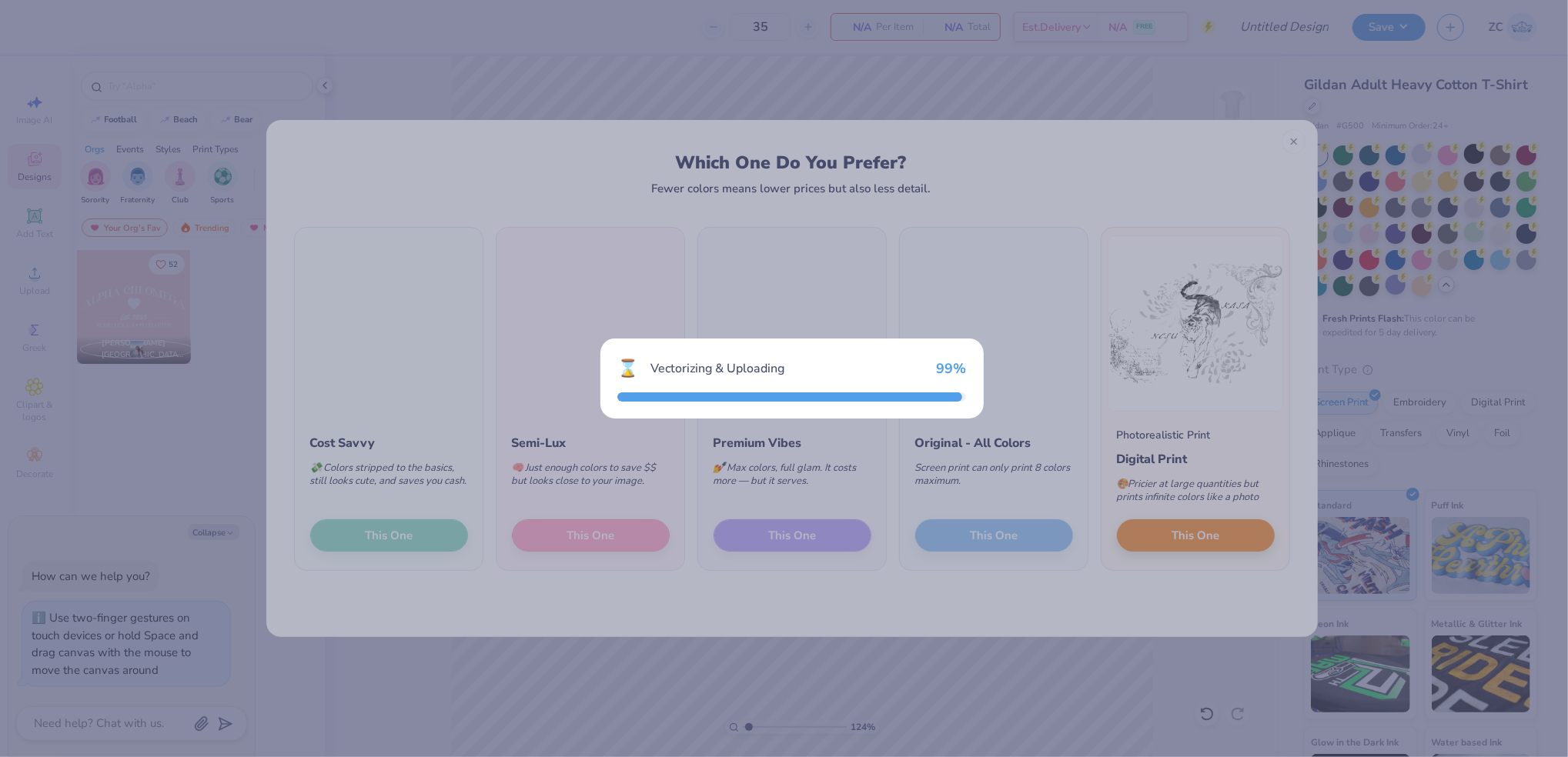
type input "1.23674829168952"
type textarea "x"
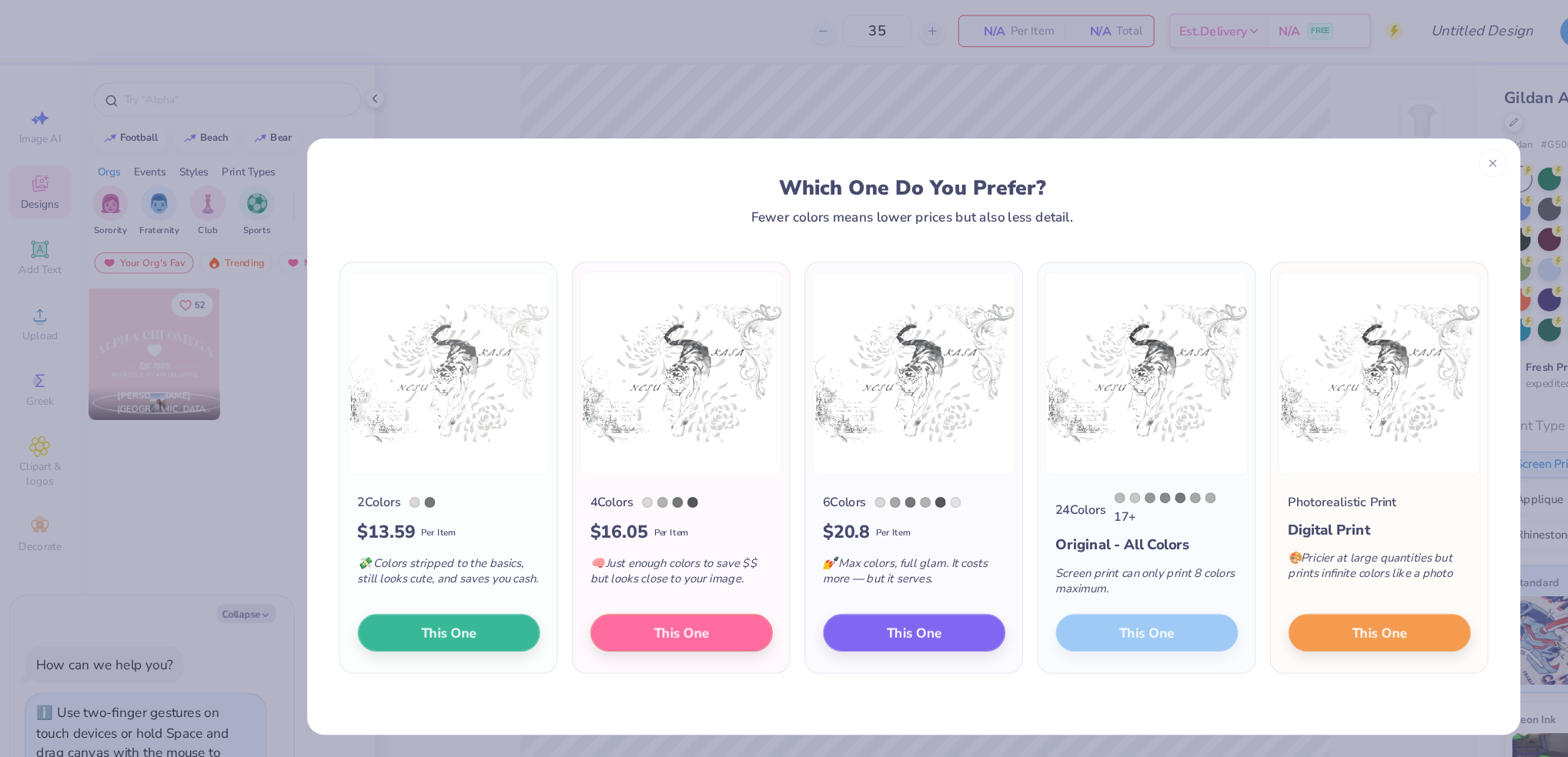
type textarea "x"
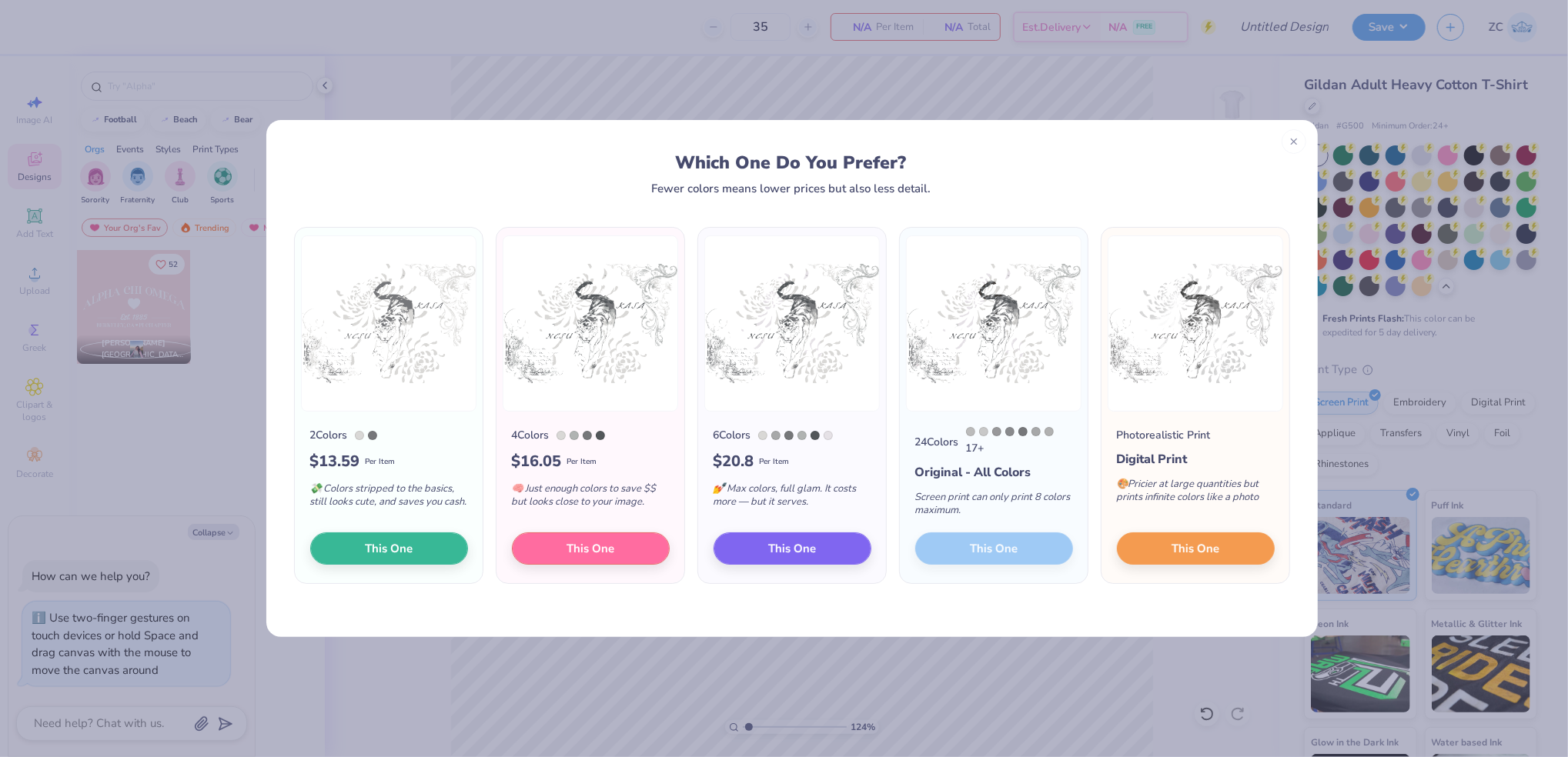
type input "1.23674829168952"
type textarea "x"
type input "1.23674829168952"
type textarea "x"
click at [416, 550] on button "This One" at bounding box center [388, 547] width 158 height 33
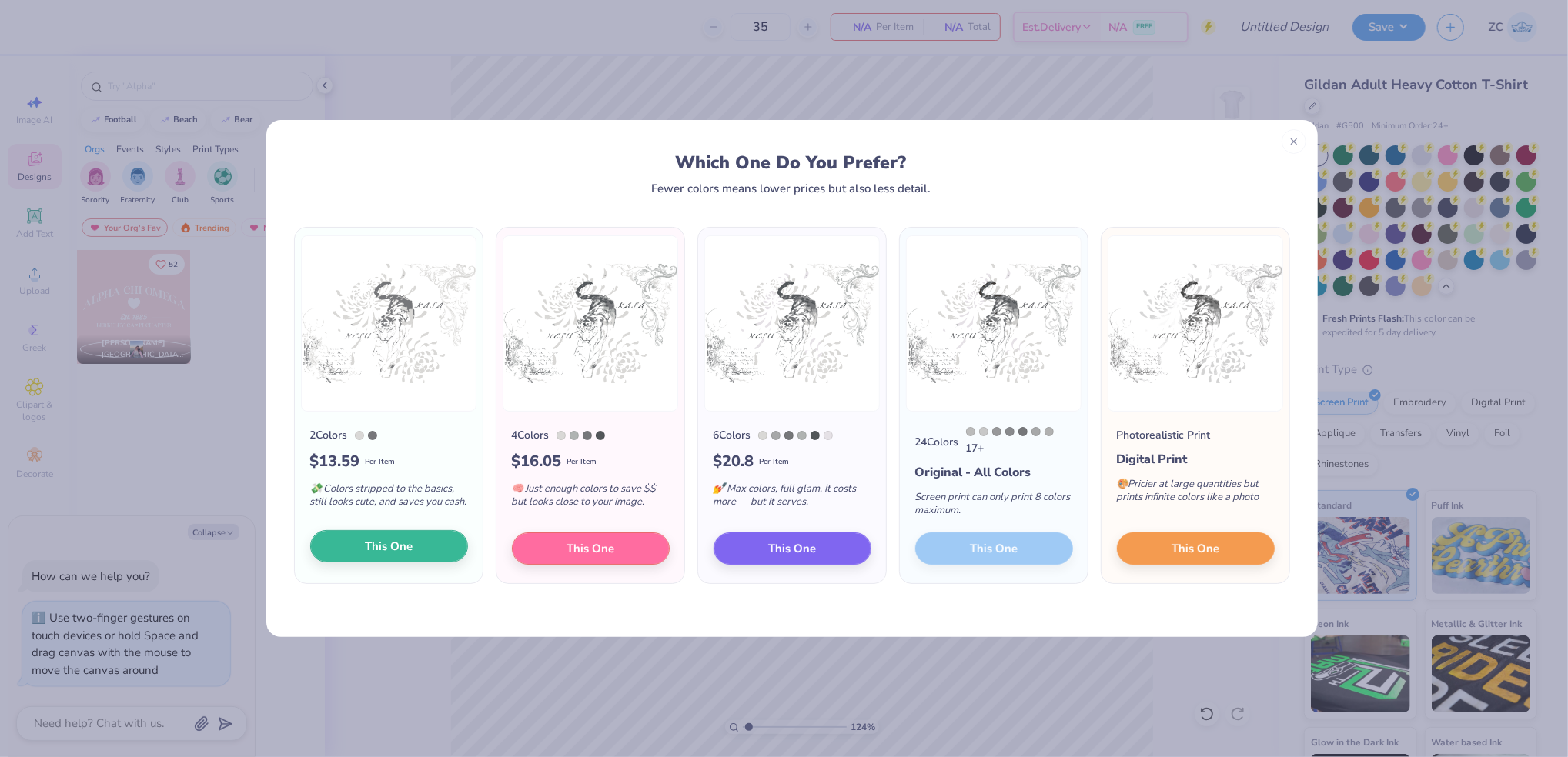
type input "1.23674829168952"
type textarea "x"
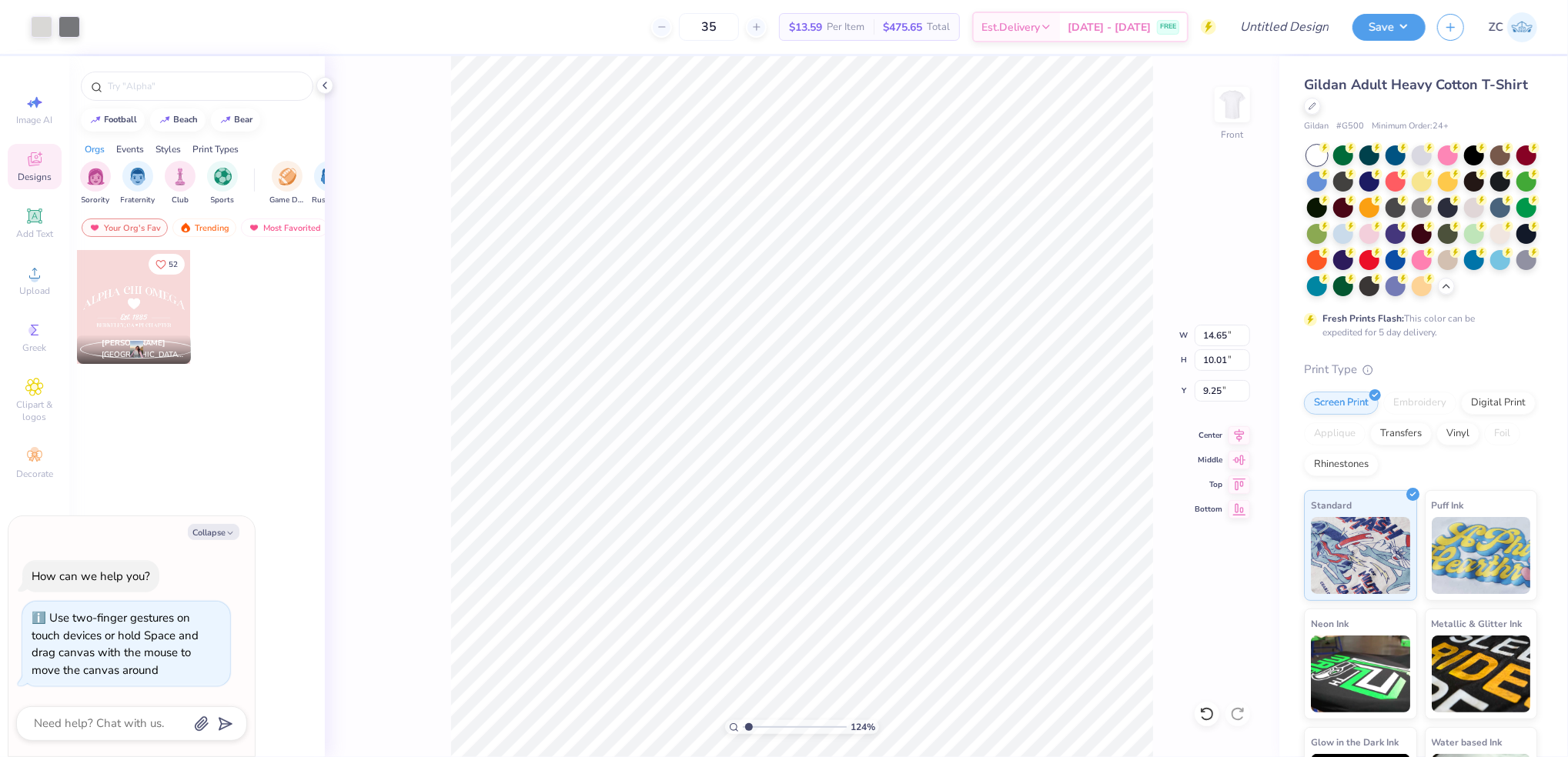
drag, startPoint x: 796, startPoint y: 459, endPoint x: 790, endPoint y: 261, distance: 198.1
click at [790, 261] on div at bounding box center [784, 378] width 1568 height 757
type input "1.23674829168952"
type textarea "x"
type input "1.23674829168952"
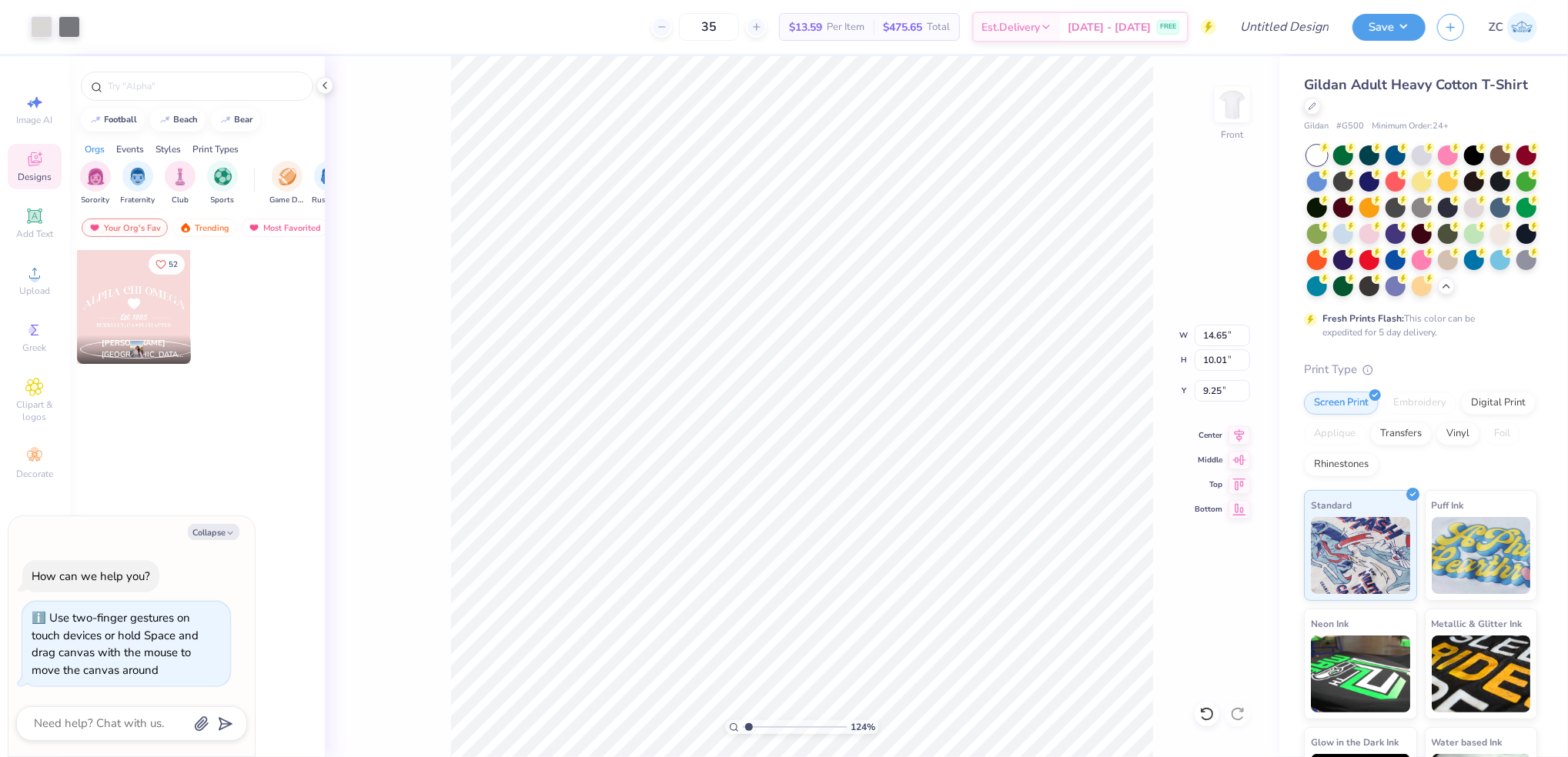
type textarea "x"
type input "4.24"
click at [71, 20] on div at bounding box center [69, 25] width 21 height 21
type input "1.23674829168952"
type textarea "x"
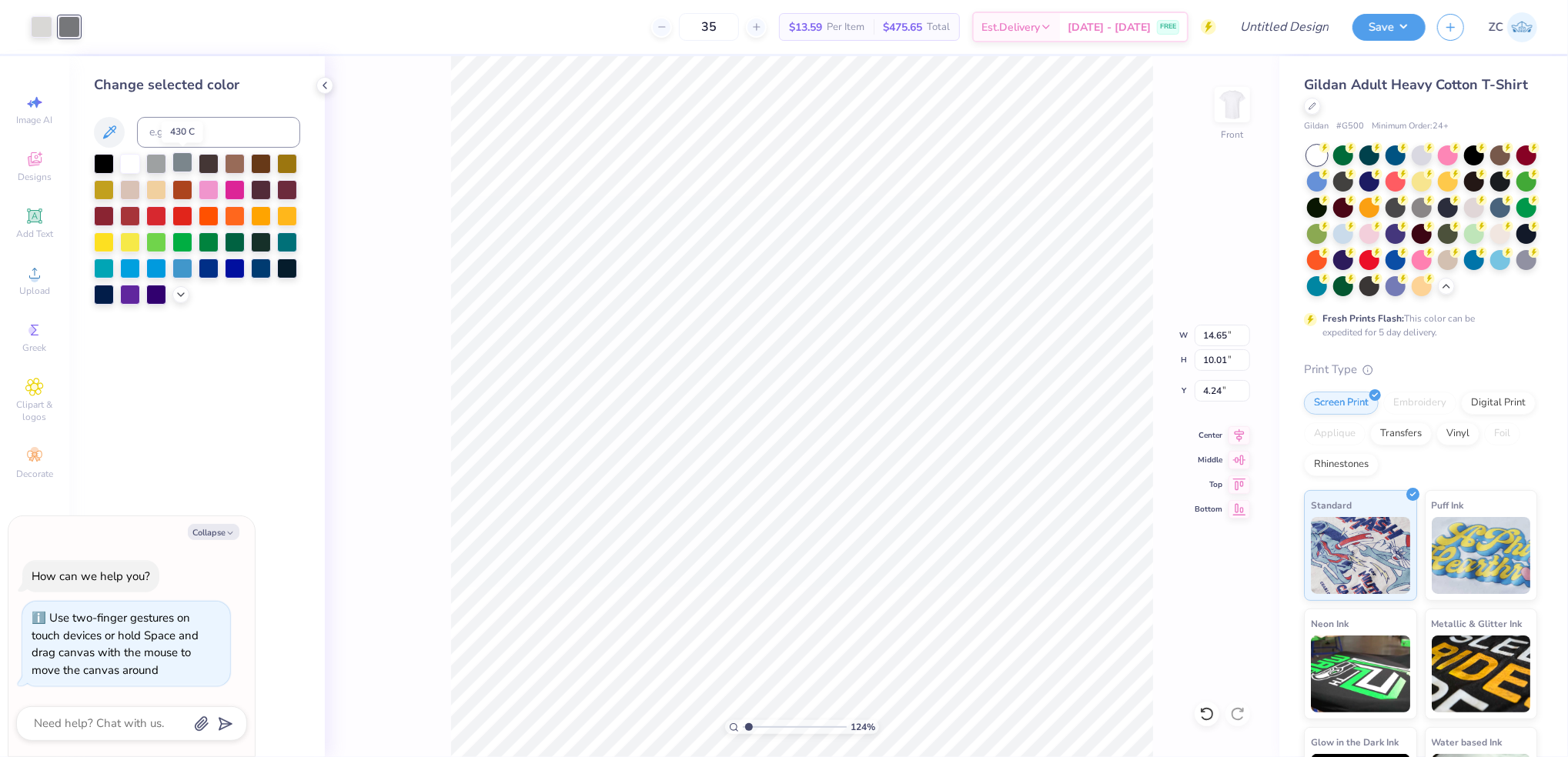
click at [185, 156] on div at bounding box center [182, 162] width 20 height 20
type input "1.23674829168952"
type textarea "x"
click at [180, 294] on polyline at bounding box center [181, 293] width 6 height 3
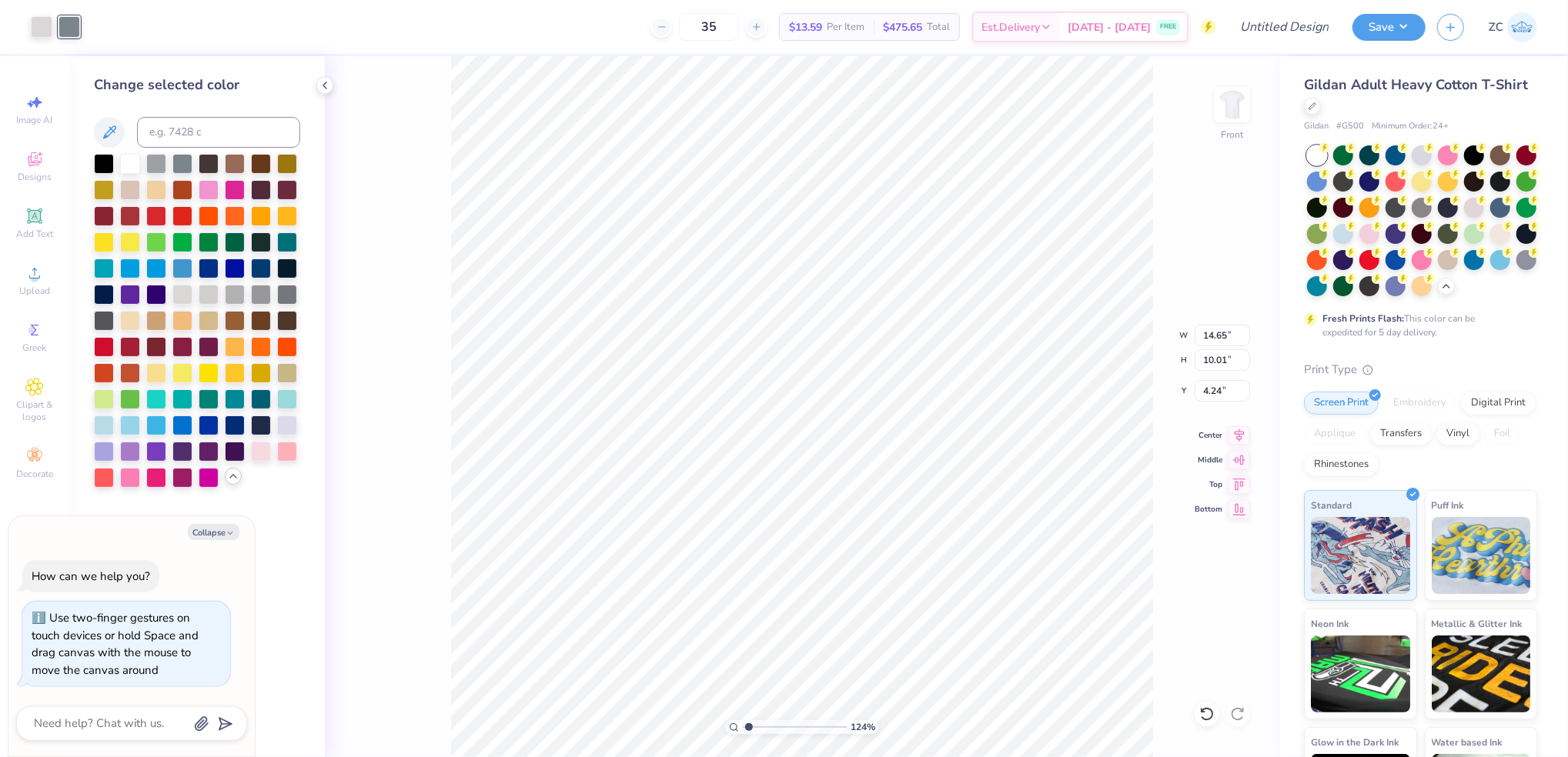
click at [87, 307] on div "Change selected color" at bounding box center [197, 407] width 256 height 701
click at [98, 315] on div at bounding box center [103, 319] width 20 height 20
type input "1.23674829168952"
type textarea "x"
click at [287, 327] on div at bounding box center [287, 319] width 20 height 20
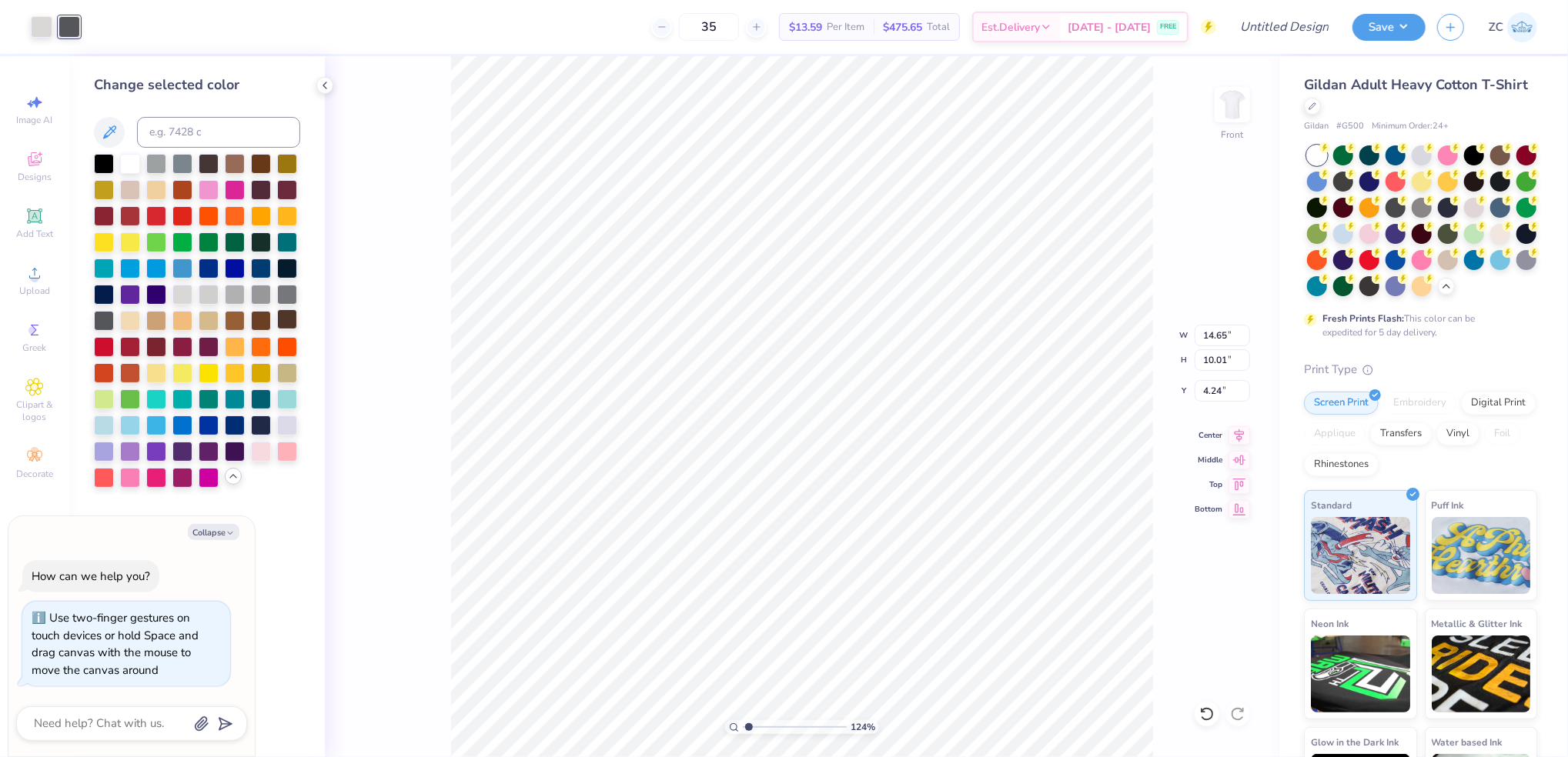
type input "1.23674829168952"
type textarea "x"
type input "1"
type textarea "x"
type input "1.14270575319443"
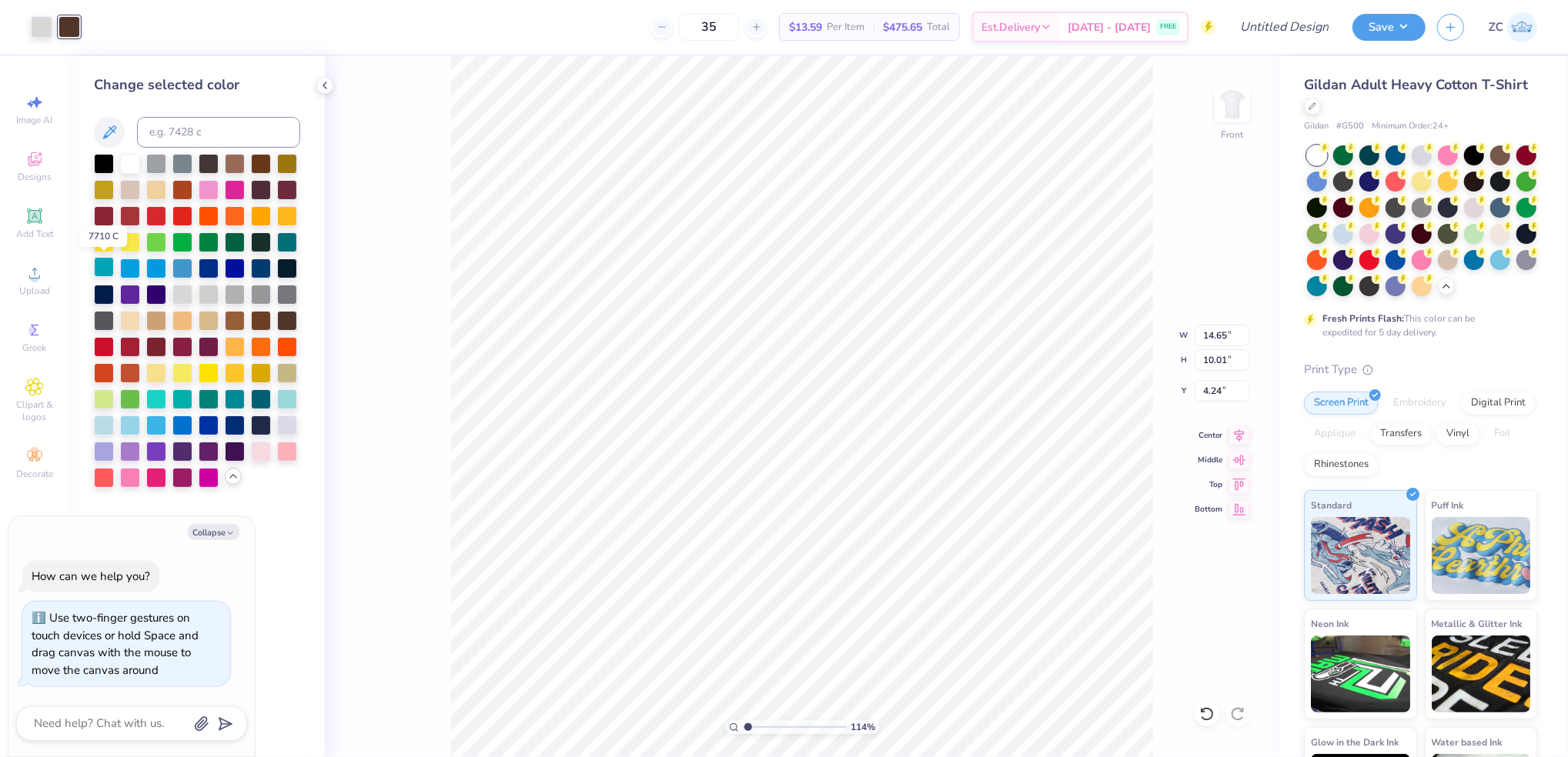
click at [101, 260] on div at bounding box center [103, 267] width 20 height 20
click at [101, 284] on div at bounding box center [103, 293] width 20 height 20
click at [104, 322] on div at bounding box center [103, 319] width 20 height 20
click at [286, 394] on div at bounding box center [287, 397] width 20 height 20
click at [104, 319] on div at bounding box center [103, 319] width 20 height 20
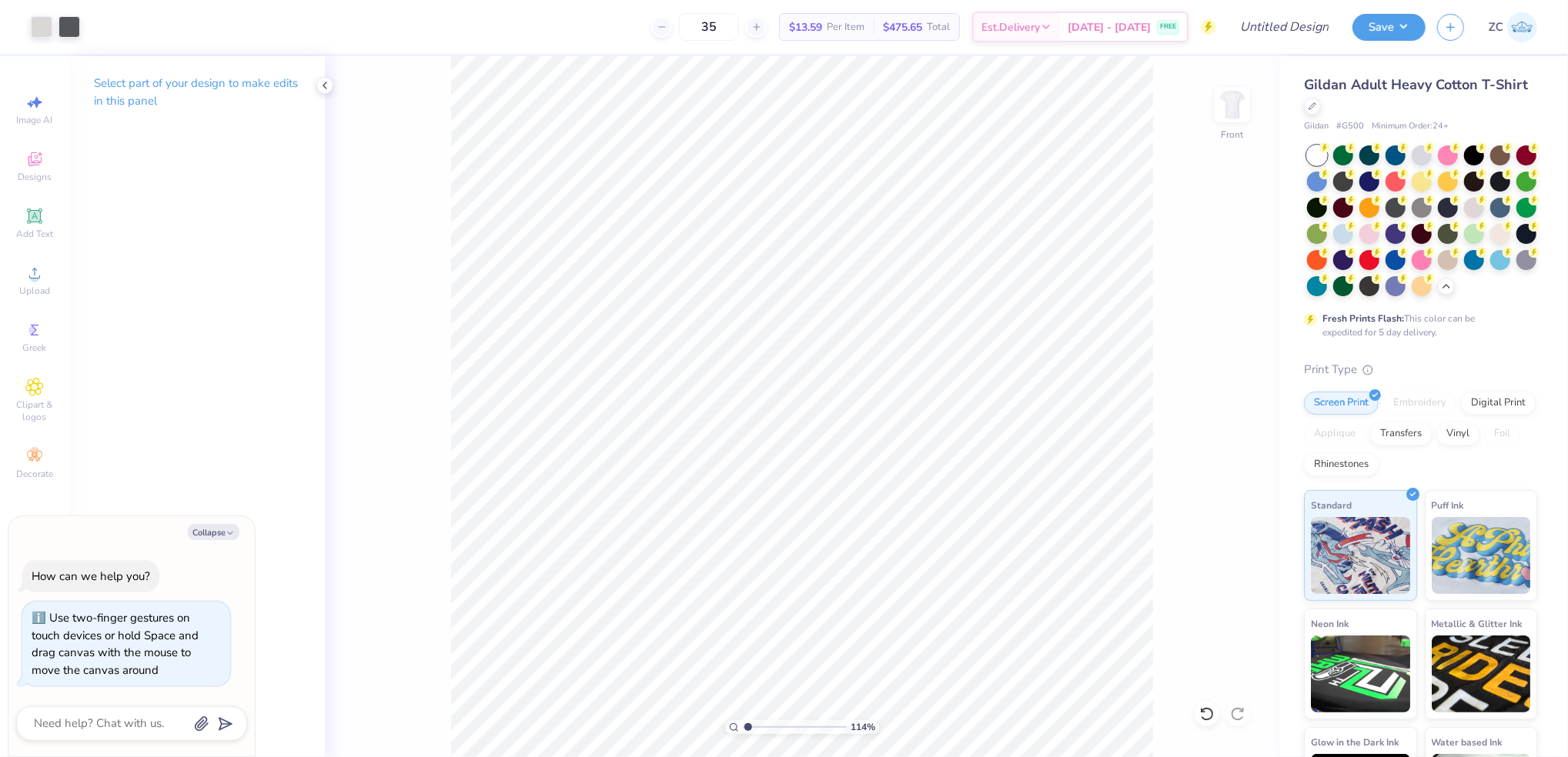
type textarea "x"
